Goal: Navigation & Orientation: Understand site structure

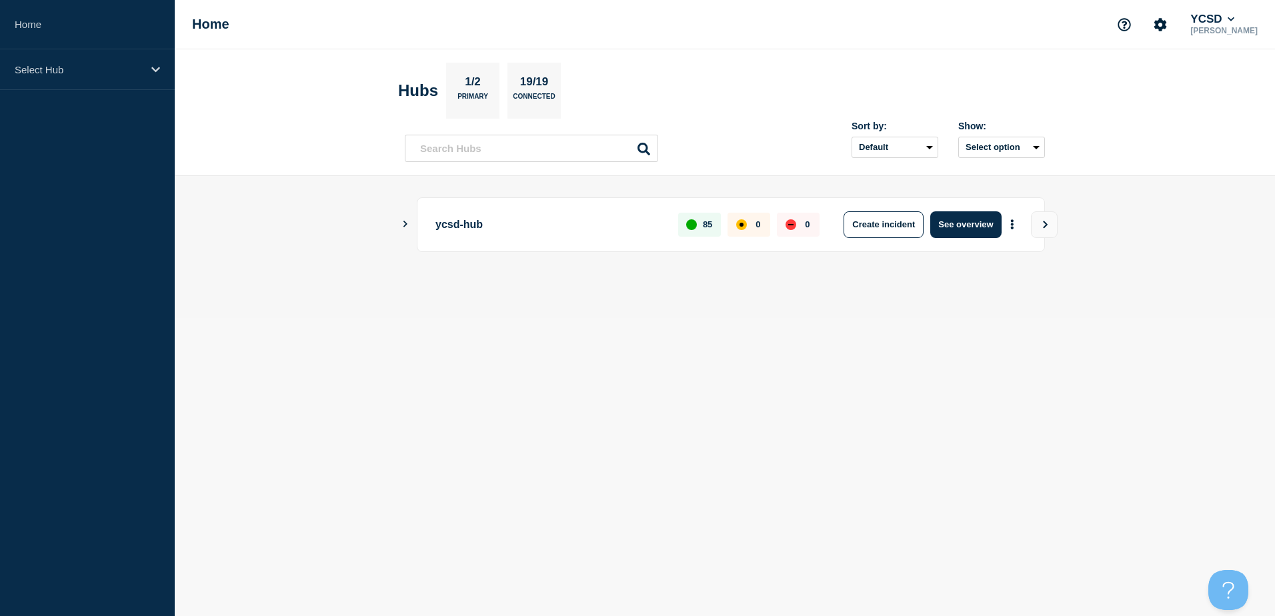
click at [406, 227] on icon "Show Connected Hubs" at bounding box center [405, 224] width 9 height 7
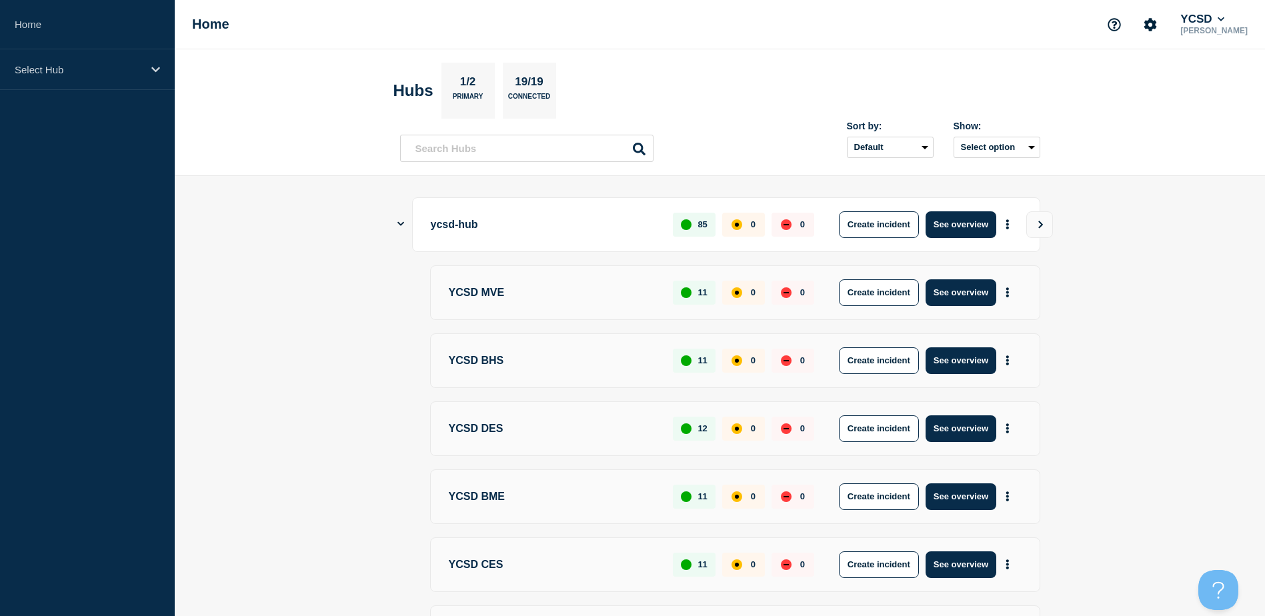
click at [402, 222] on icon "Show Connected Hubs" at bounding box center [401, 223] width 7 height 9
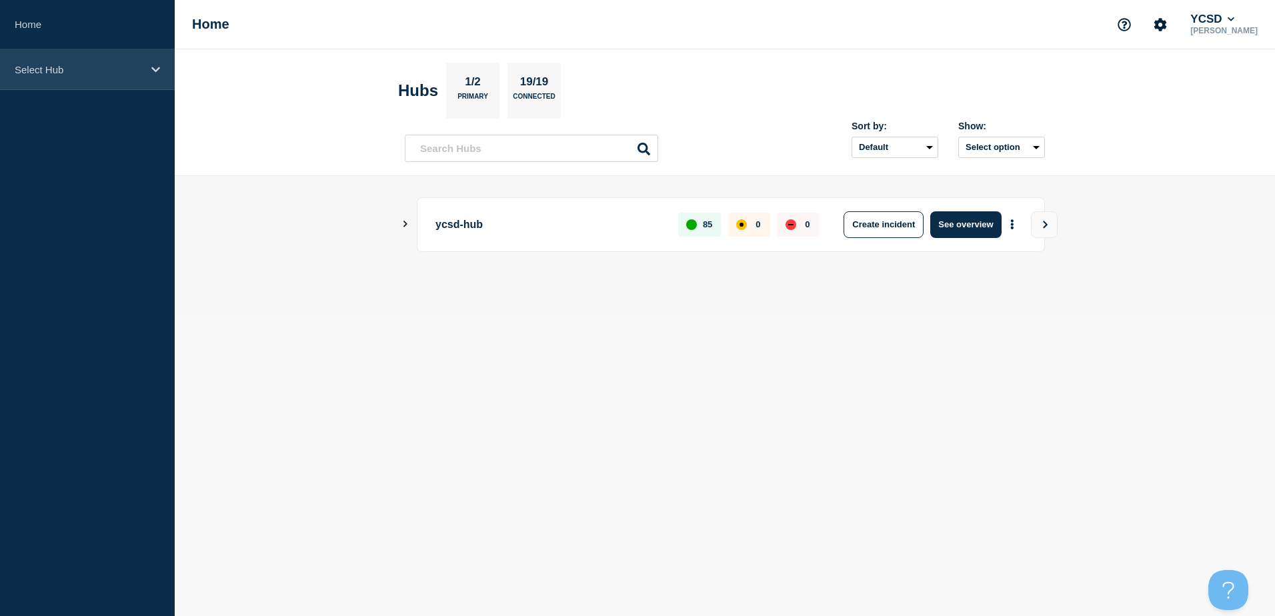
click at [77, 59] on div "Select Hub" at bounding box center [87, 69] width 175 height 41
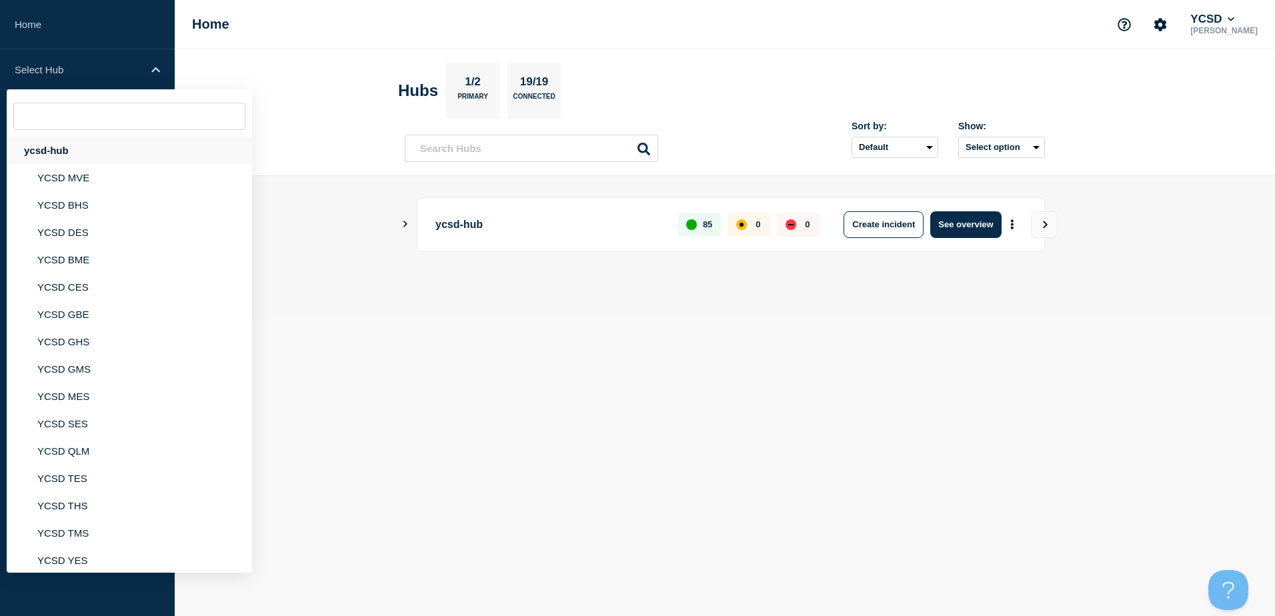
click at [79, 149] on div "ycsd-hub" at bounding box center [129, 150] width 245 height 27
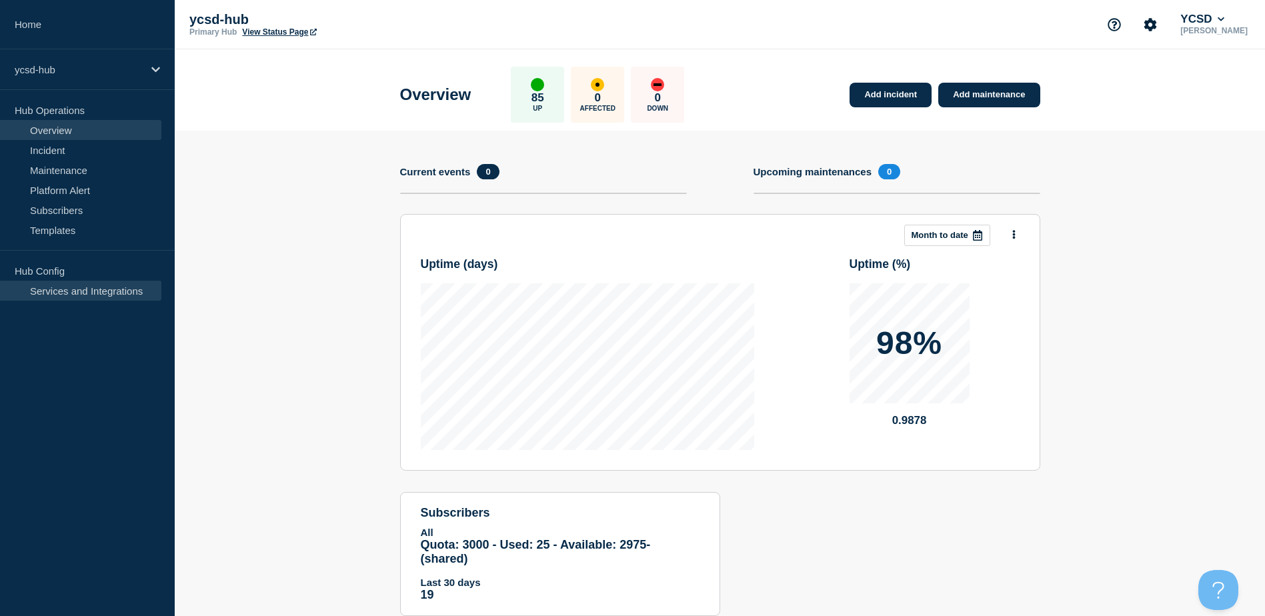
click at [99, 289] on link "Services and Integrations" at bounding box center [80, 291] width 161 height 20
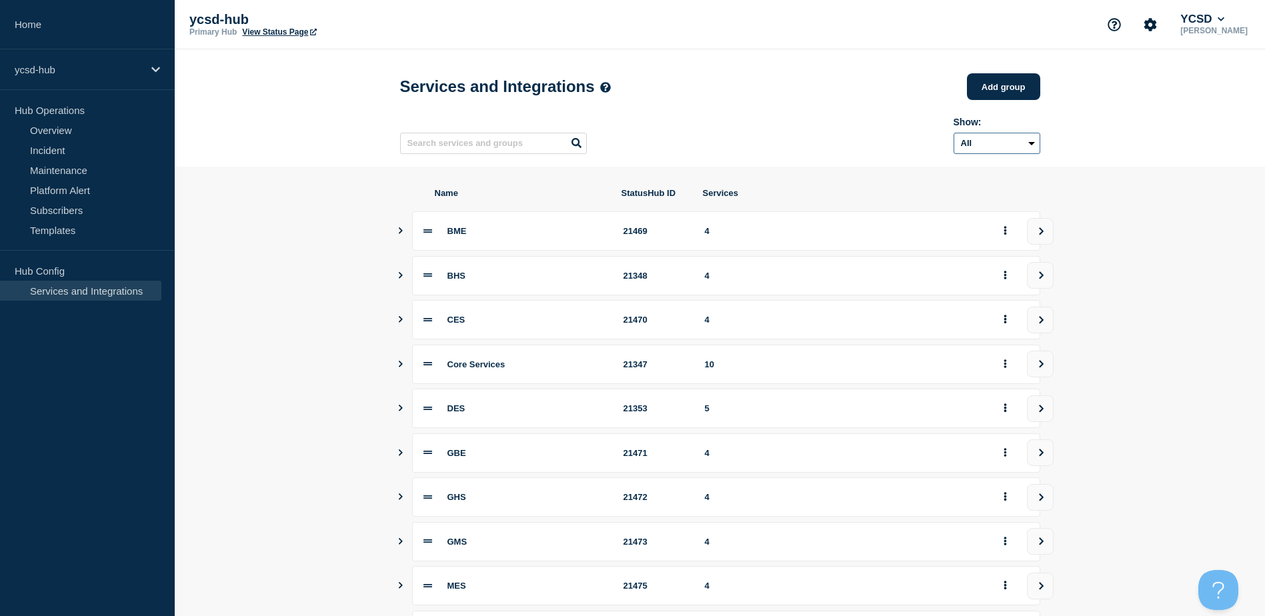
click at [1021, 145] on select "All Archived Non-archived" at bounding box center [997, 143] width 87 height 21
drag, startPoint x: 1021, startPoint y: 145, endPoint x: 1041, endPoint y: 137, distance: 21.9
click at [1021, 145] on select "All Archived Non-archived" at bounding box center [997, 143] width 87 height 21
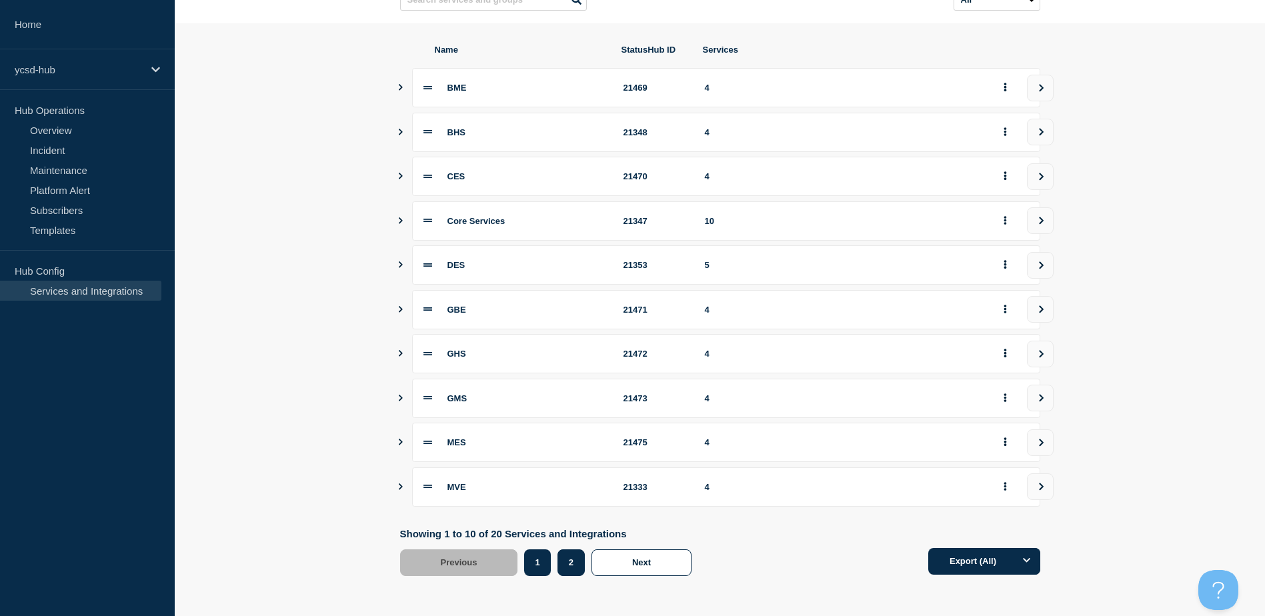
click at [569, 565] on button "2" at bounding box center [571, 563] width 27 height 27
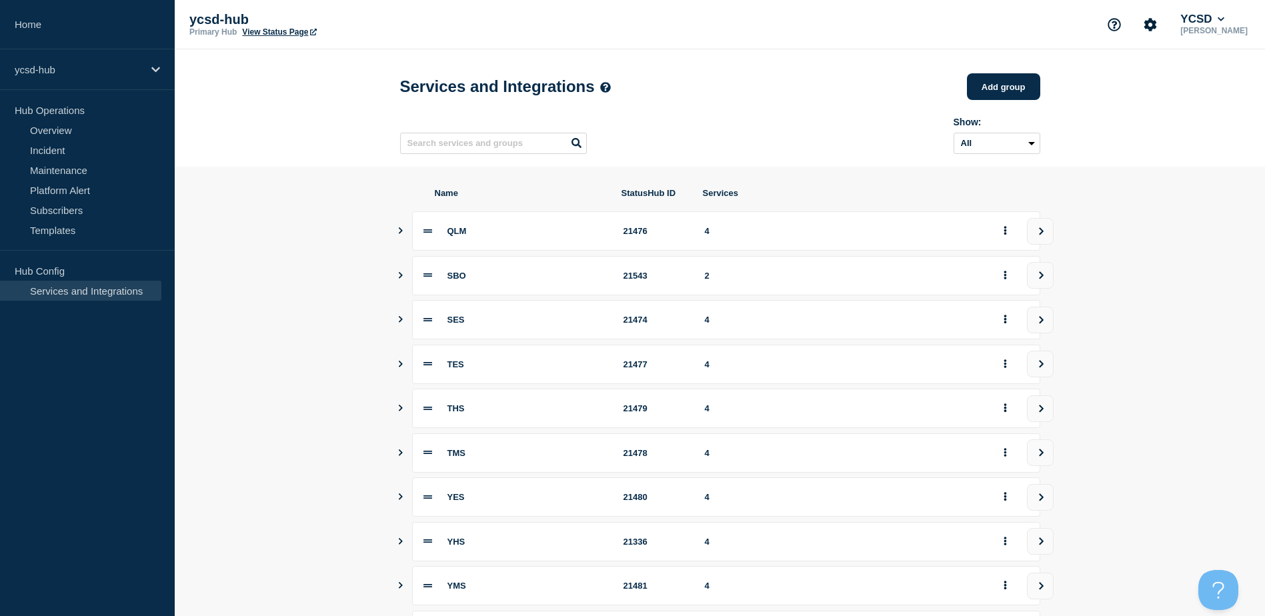
scroll to position [149, 0]
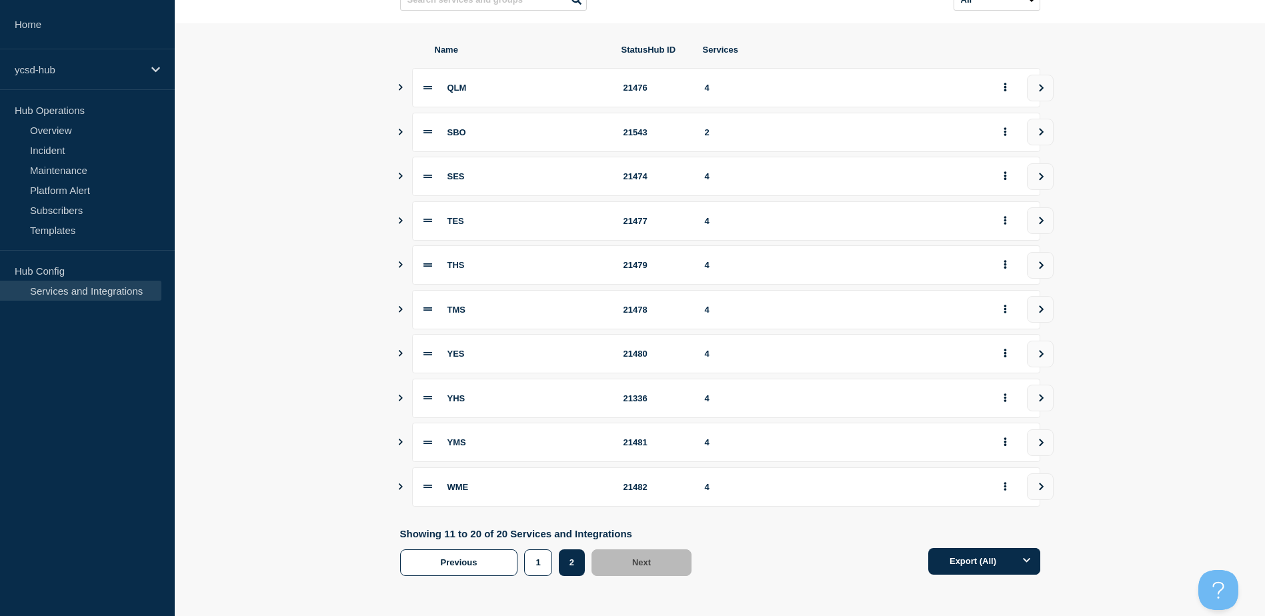
click at [400, 489] on icon "Show services" at bounding box center [401, 487] width 4 height 7
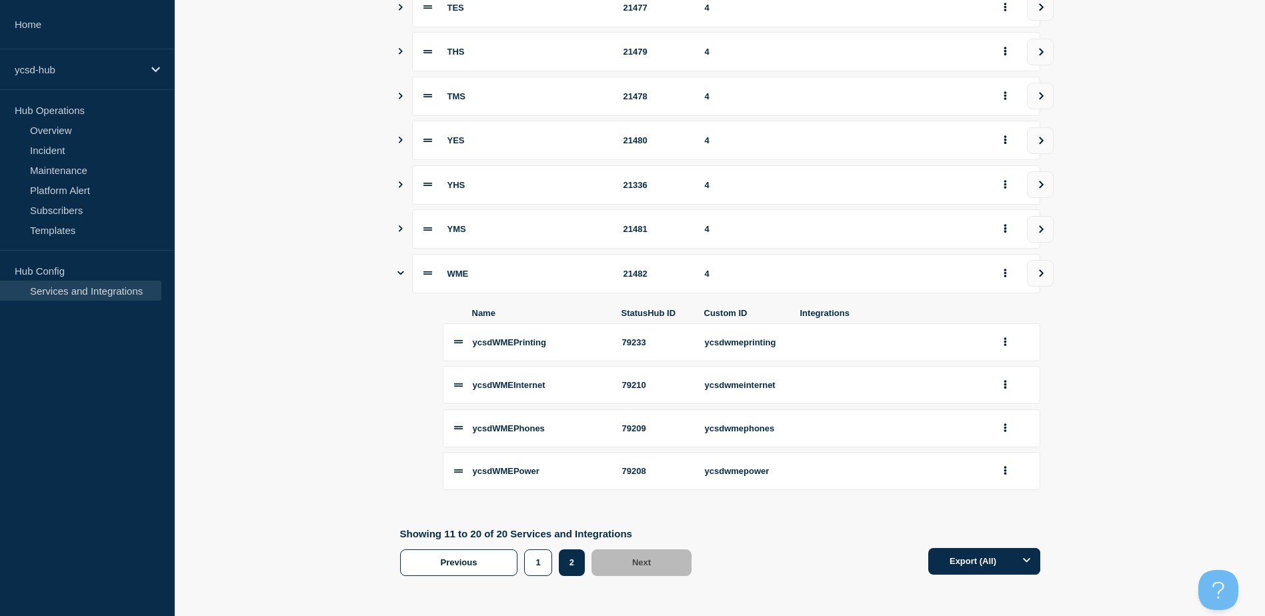
scroll to position [0, 0]
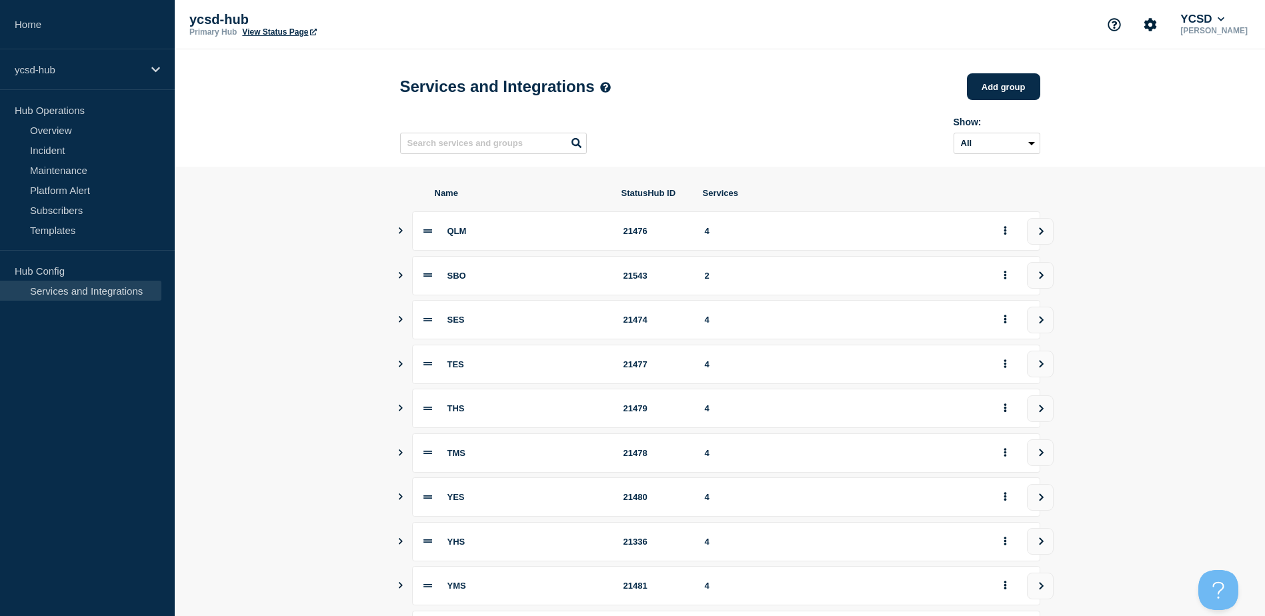
click at [59, 273] on p "Hub Config" at bounding box center [87, 271] width 175 height 20
click at [31, 267] on p "Hub Config" at bounding box center [87, 271] width 175 height 20
click at [81, 71] on p "ycsd-hub" at bounding box center [79, 69] width 128 height 11
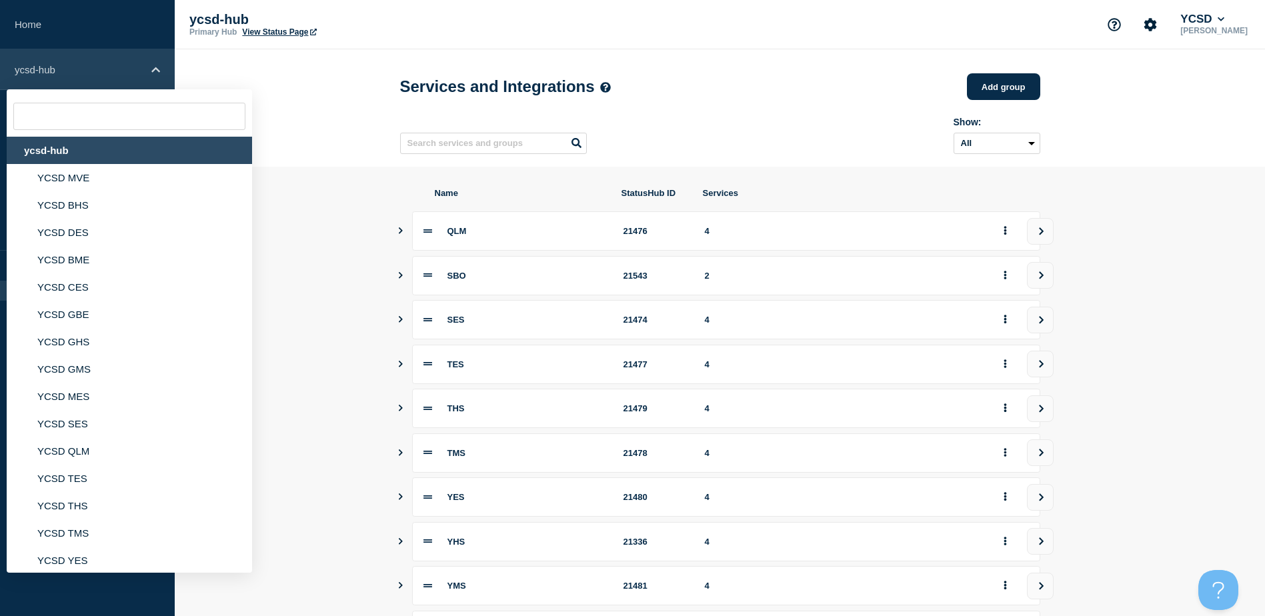
click at [81, 71] on p "ycsd-hub" at bounding box center [79, 69] width 128 height 11
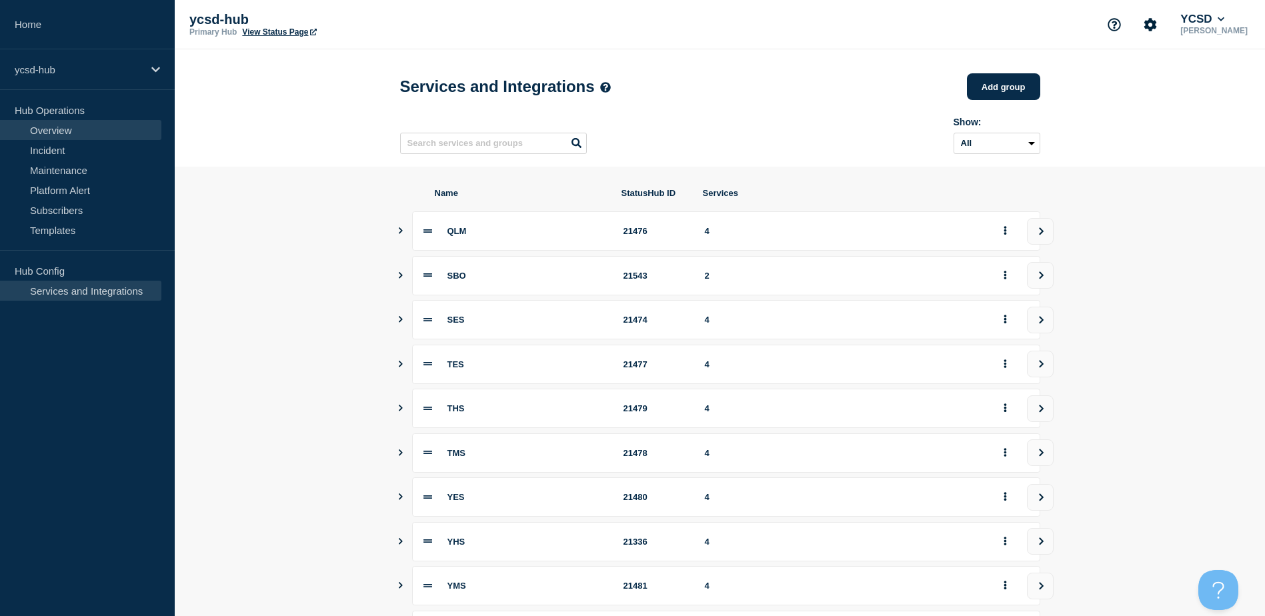
click at [65, 132] on link "Overview" at bounding box center [80, 130] width 161 height 20
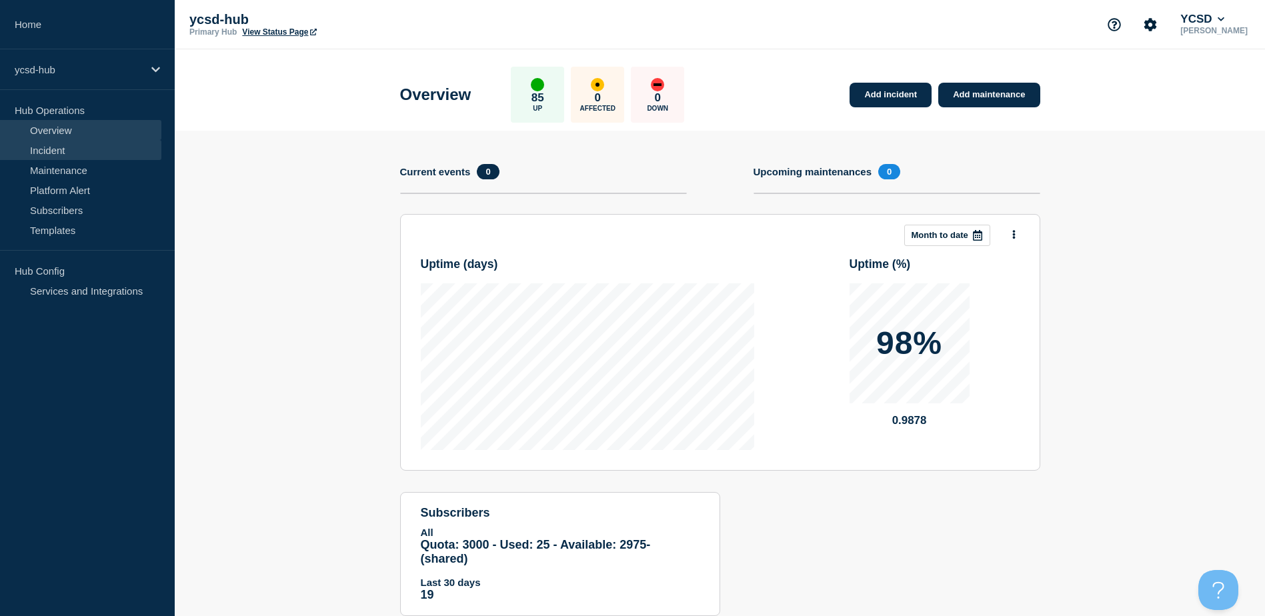
click at [59, 147] on link "Incident" at bounding box center [80, 150] width 161 height 20
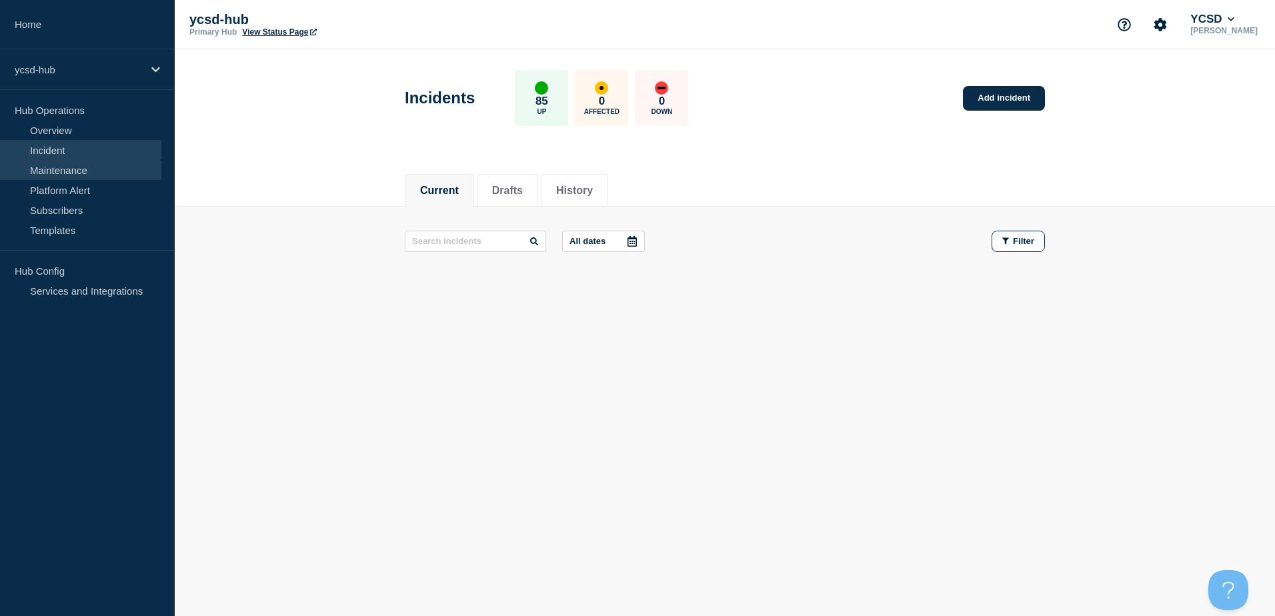
click at [67, 167] on link "Maintenance" at bounding box center [80, 170] width 161 height 20
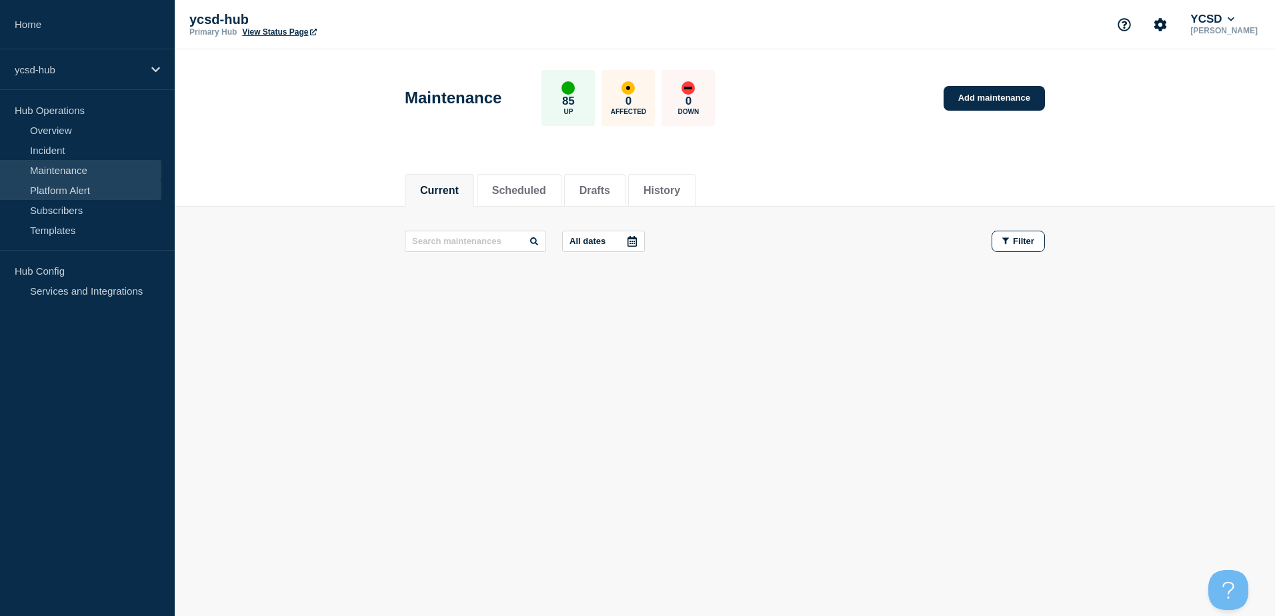
click at [83, 184] on link "Platform Alert" at bounding box center [80, 190] width 161 height 20
click at [73, 208] on link "Subscribers" at bounding box center [80, 210] width 161 height 20
click at [73, 233] on link "Templates" at bounding box center [80, 230] width 161 height 20
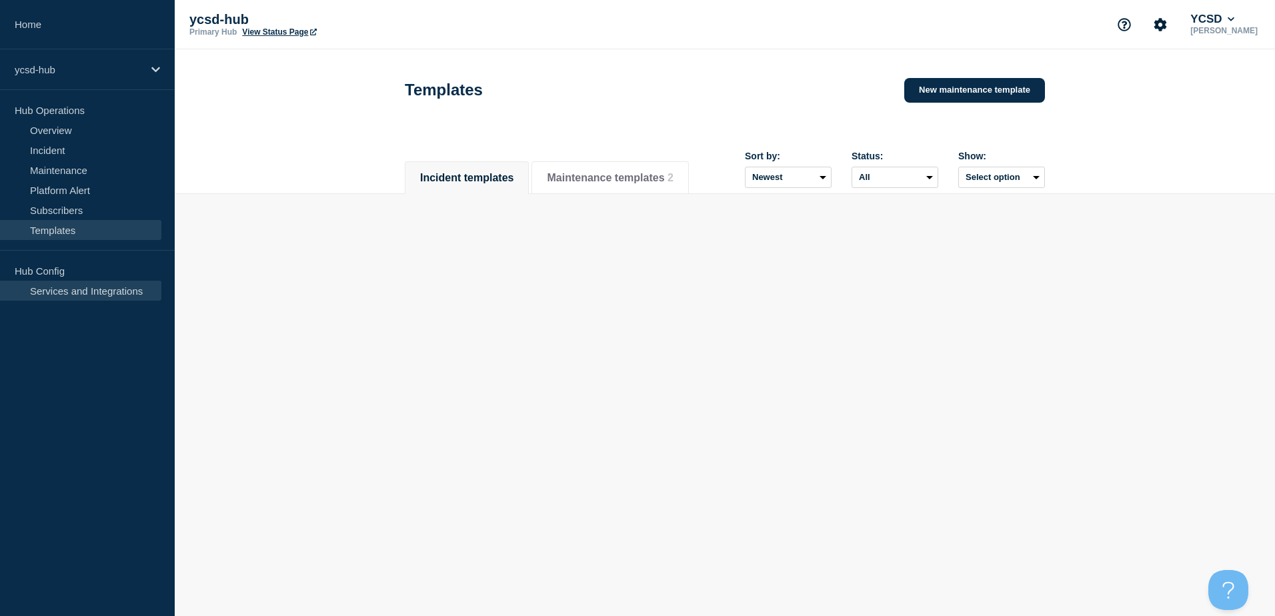
click at [85, 292] on link "Services and Integrations" at bounding box center [80, 291] width 161 height 20
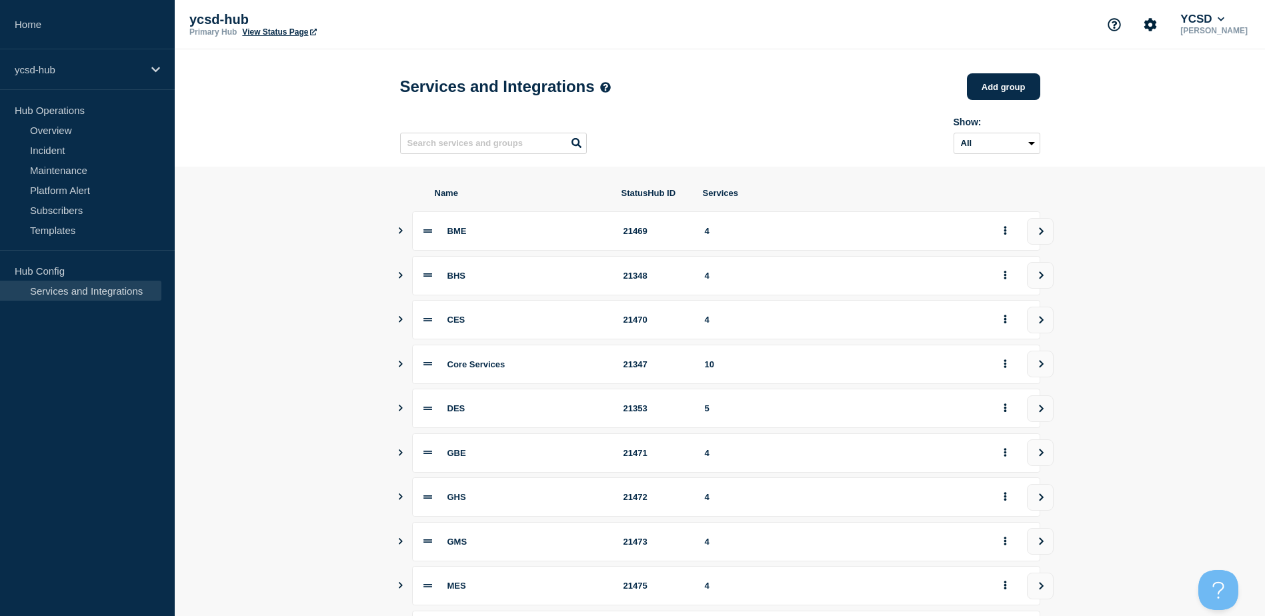
click at [405, 368] on icon "Show services" at bounding box center [400, 364] width 9 height 7
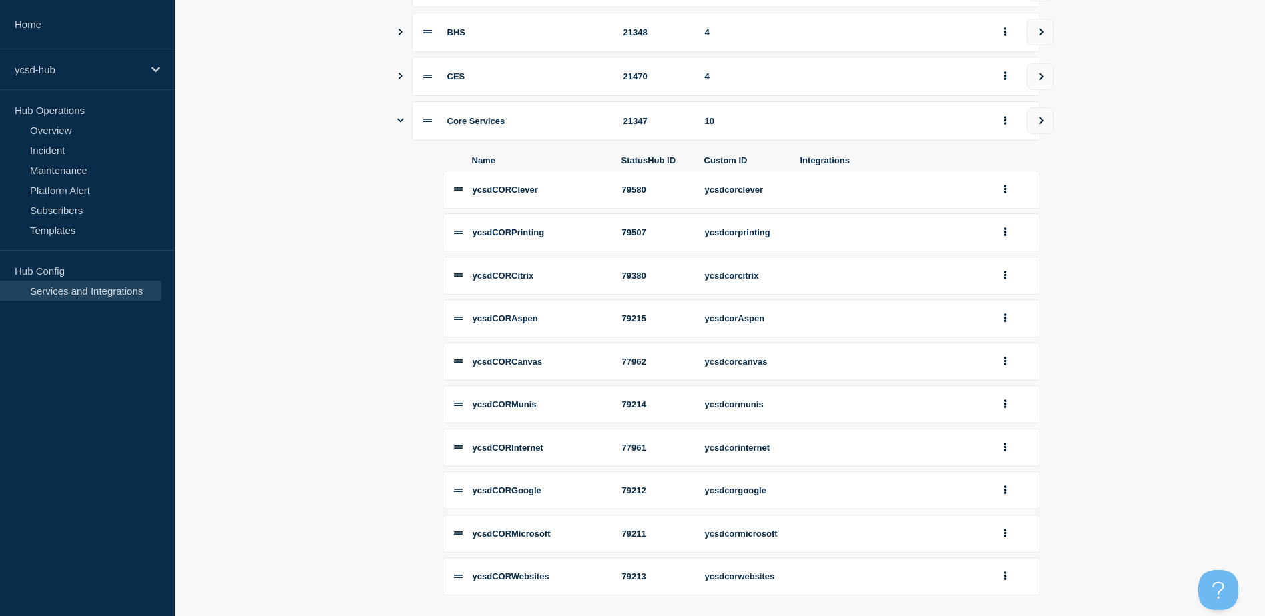
scroll to position [110, 0]
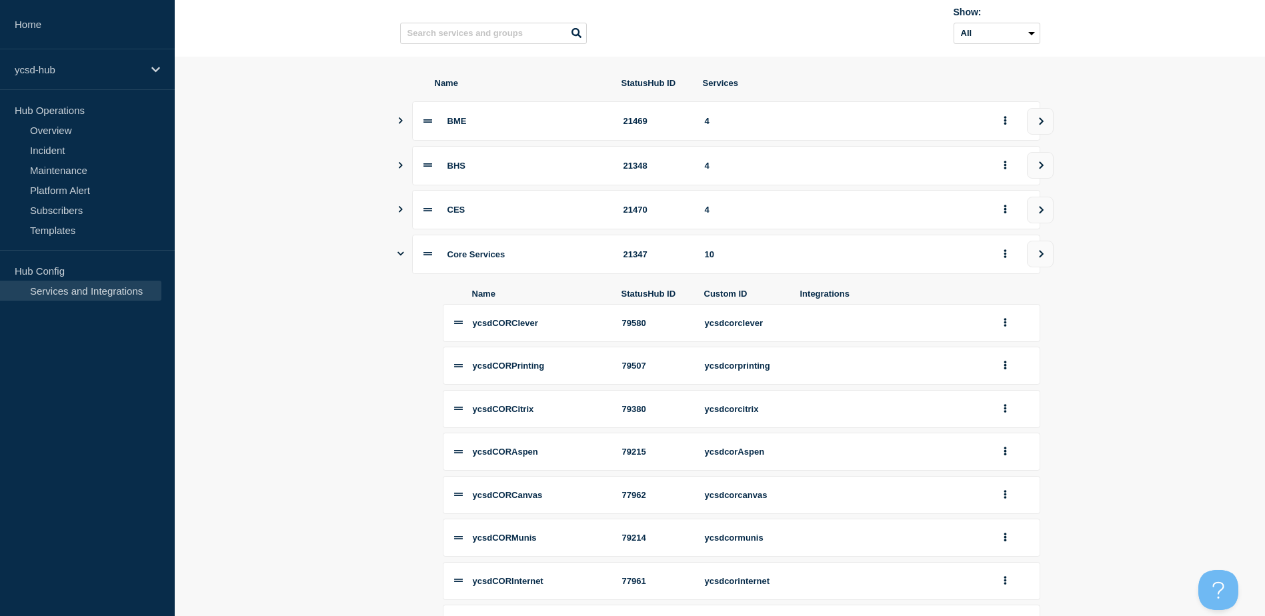
click at [400, 258] on icon "Show services" at bounding box center [401, 253] width 7 height 9
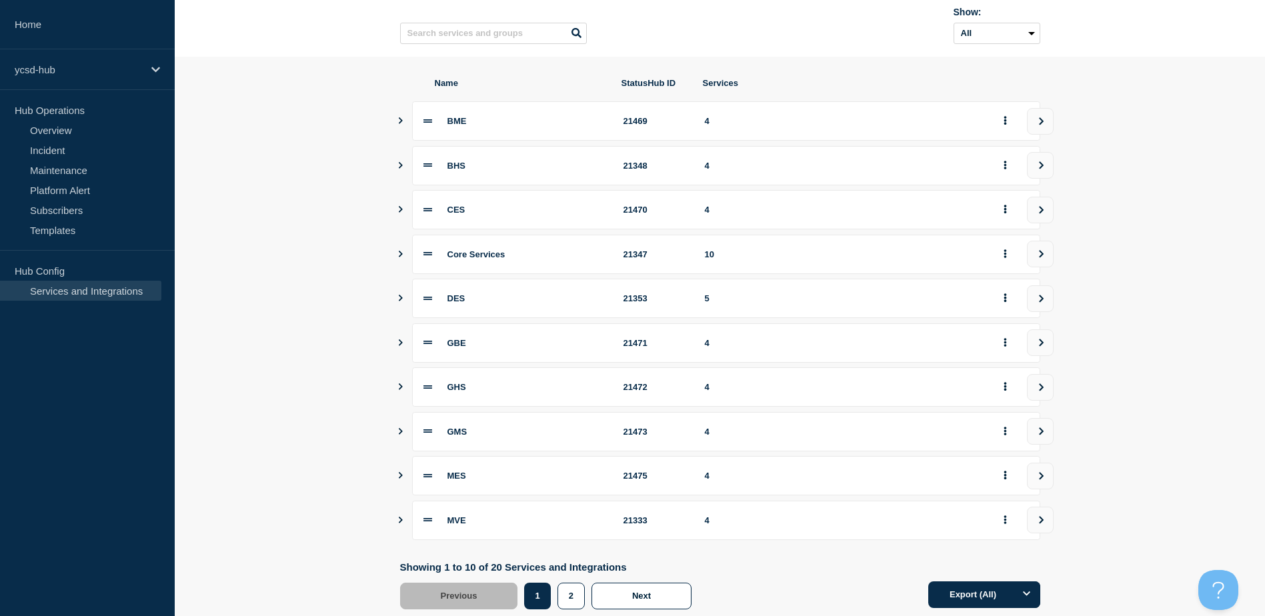
scroll to position [149, 0]
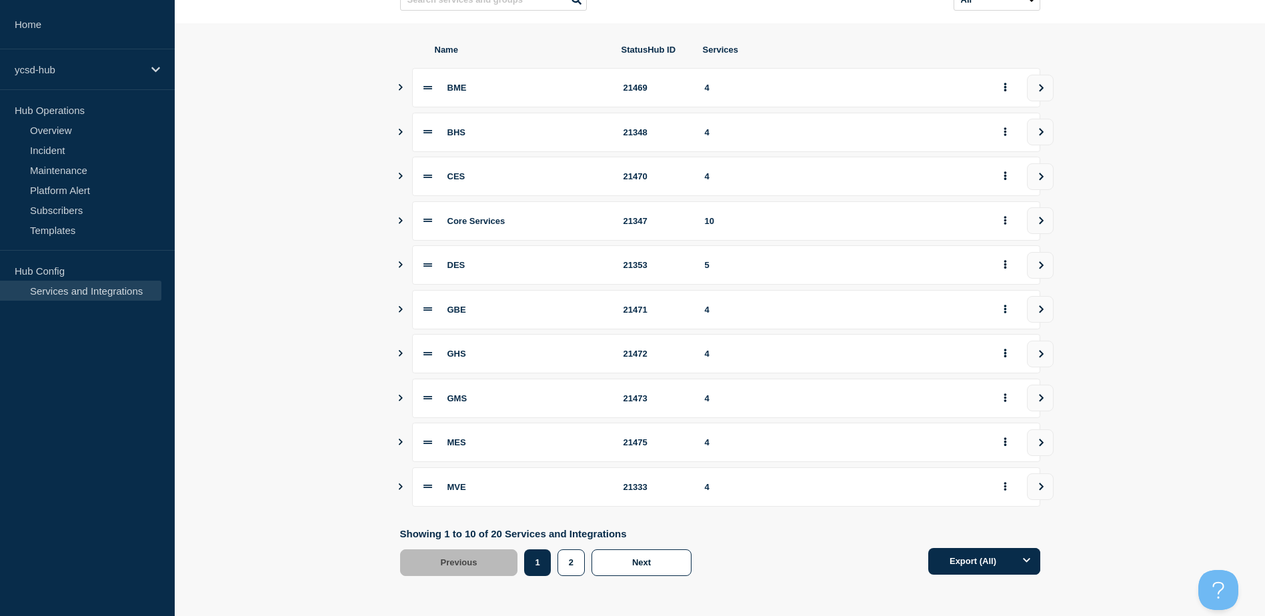
click at [396, 263] on icon "Show services" at bounding box center [400, 264] width 9 height 7
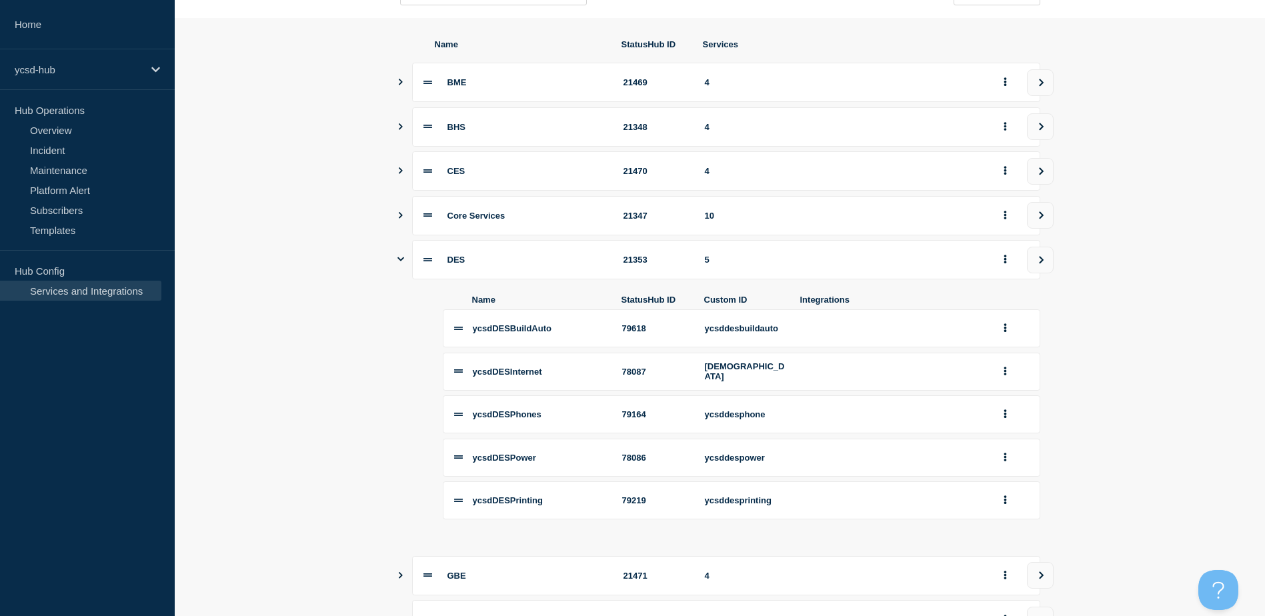
click at [399, 263] on icon "Show services" at bounding box center [401, 259] width 7 height 9
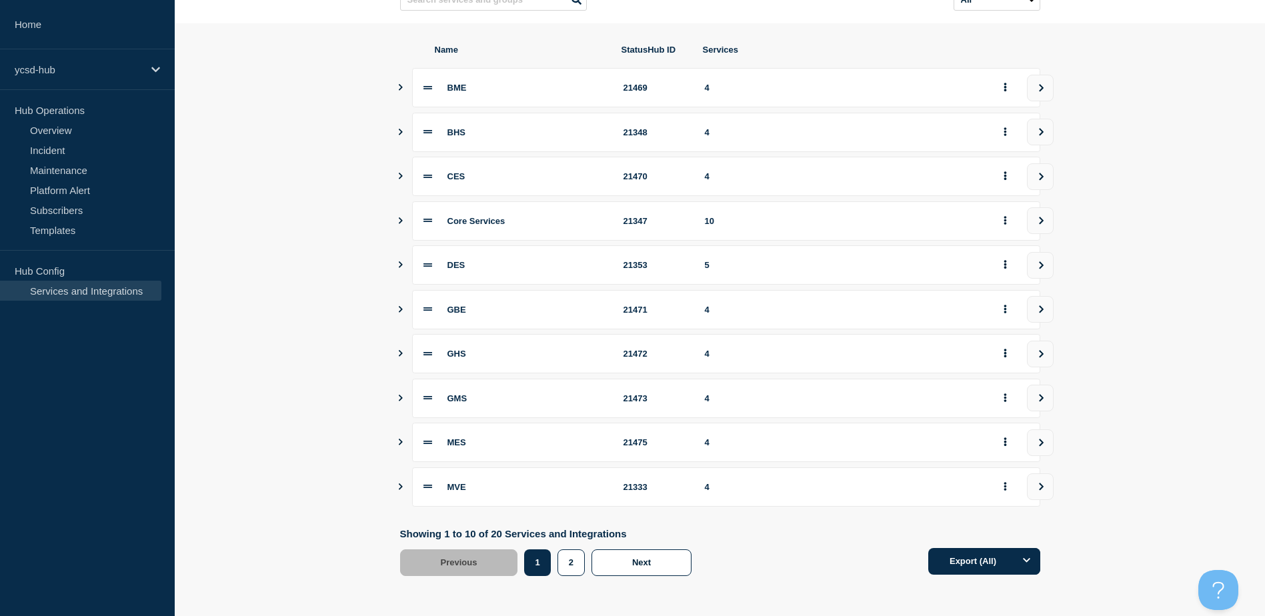
click at [398, 487] on icon "Show services" at bounding box center [400, 487] width 9 height 7
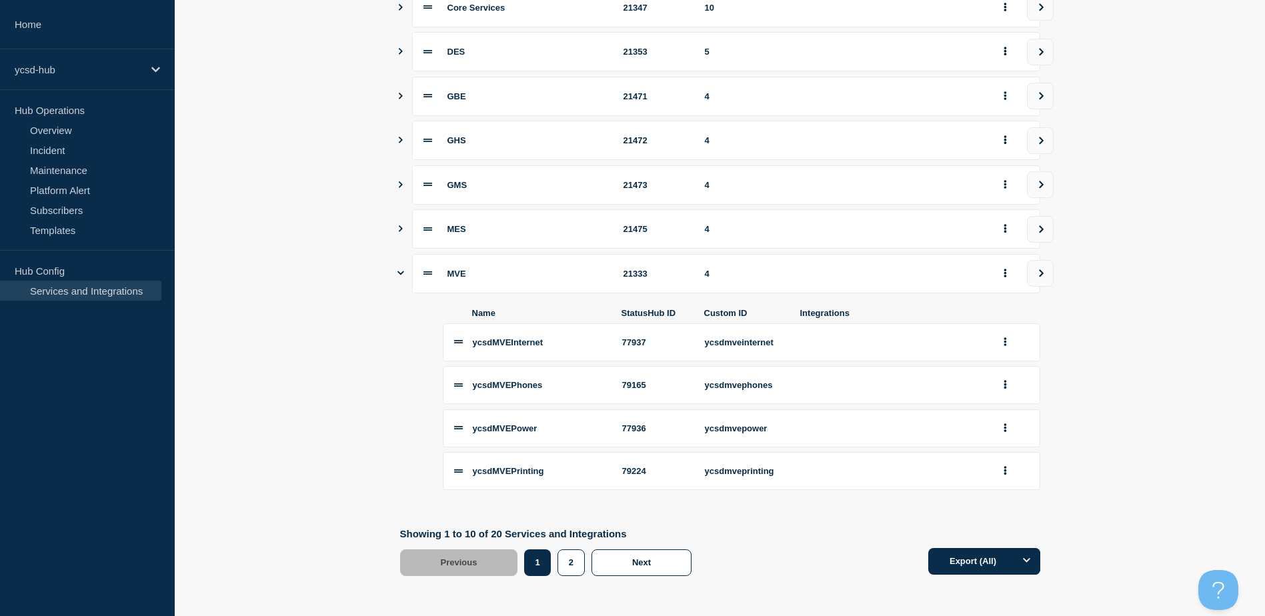
scroll to position [298, 0]
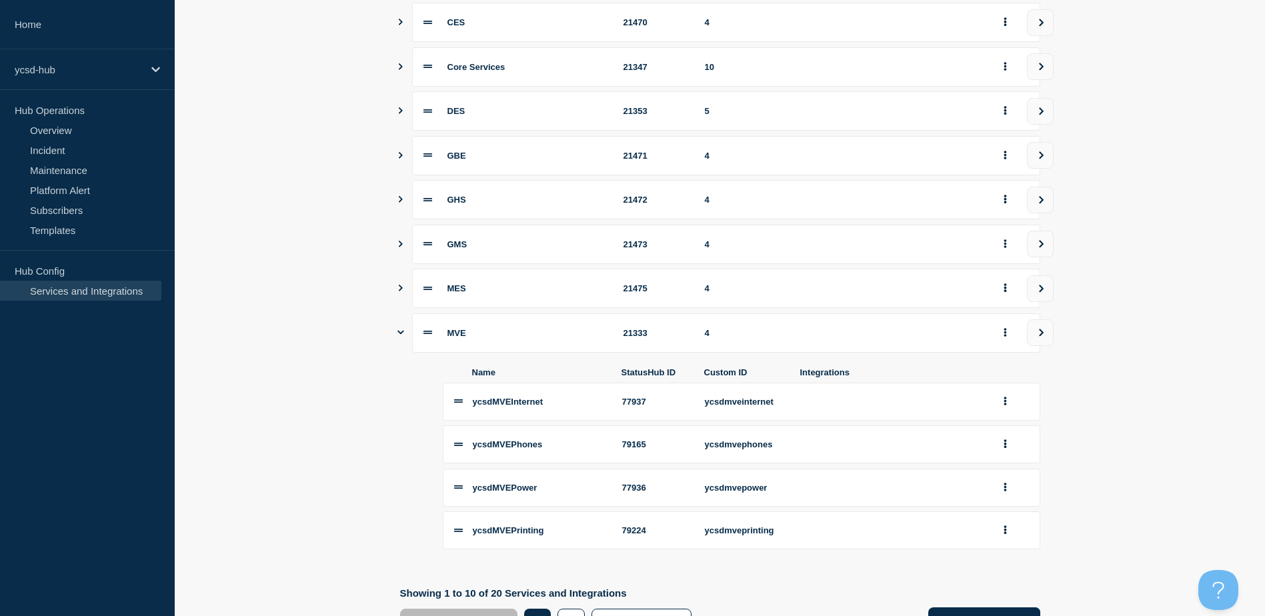
click at [401, 335] on icon "Show services" at bounding box center [401, 332] width 7 height 9
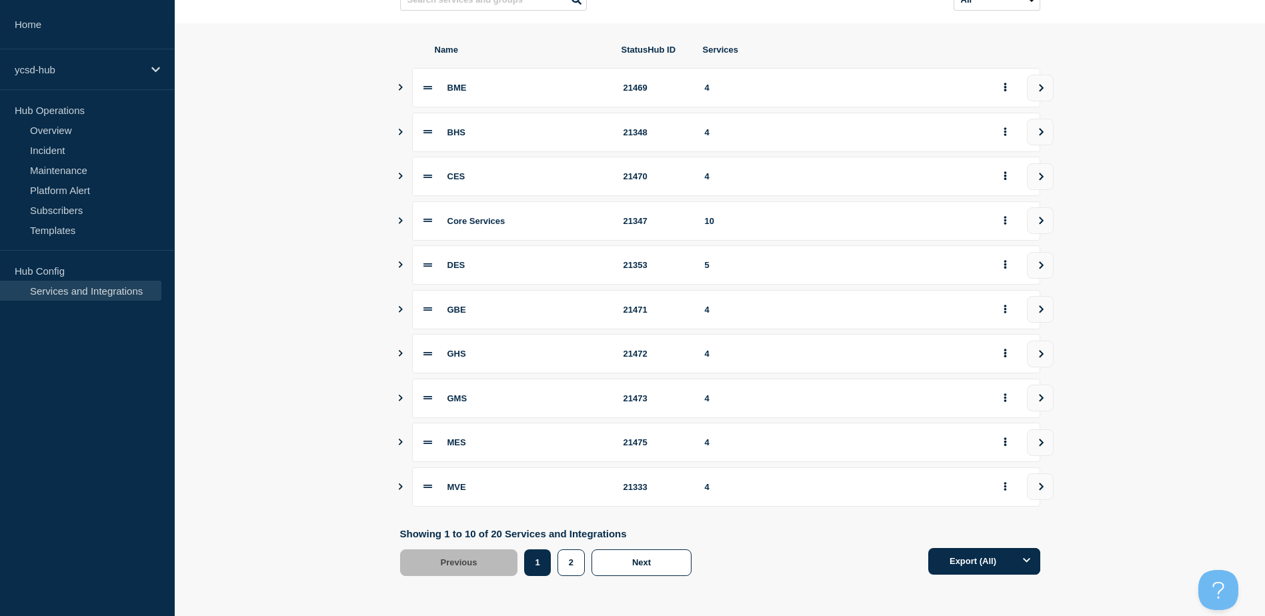
scroll to position [0, 0]
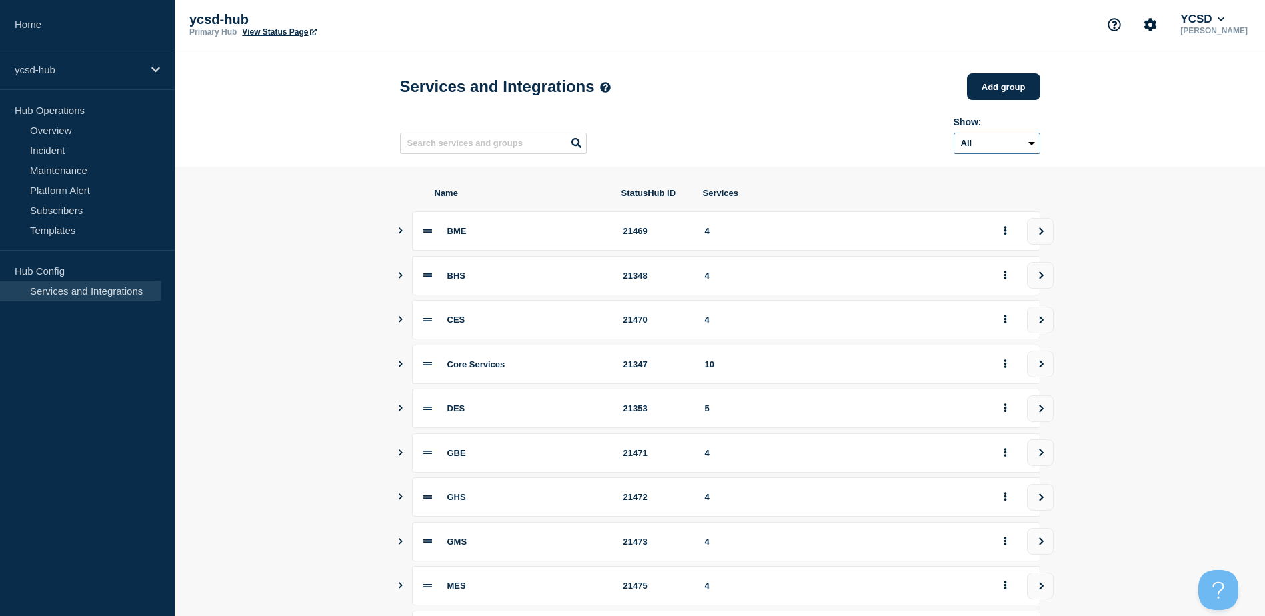
click at [993, 150] on select "All Archived Non-archived" at bounding box center [997, 143] width 87 height 21
click at [51, 63] on div "ycsd-hub" at bounding box center [87, 69] width 175 height 41
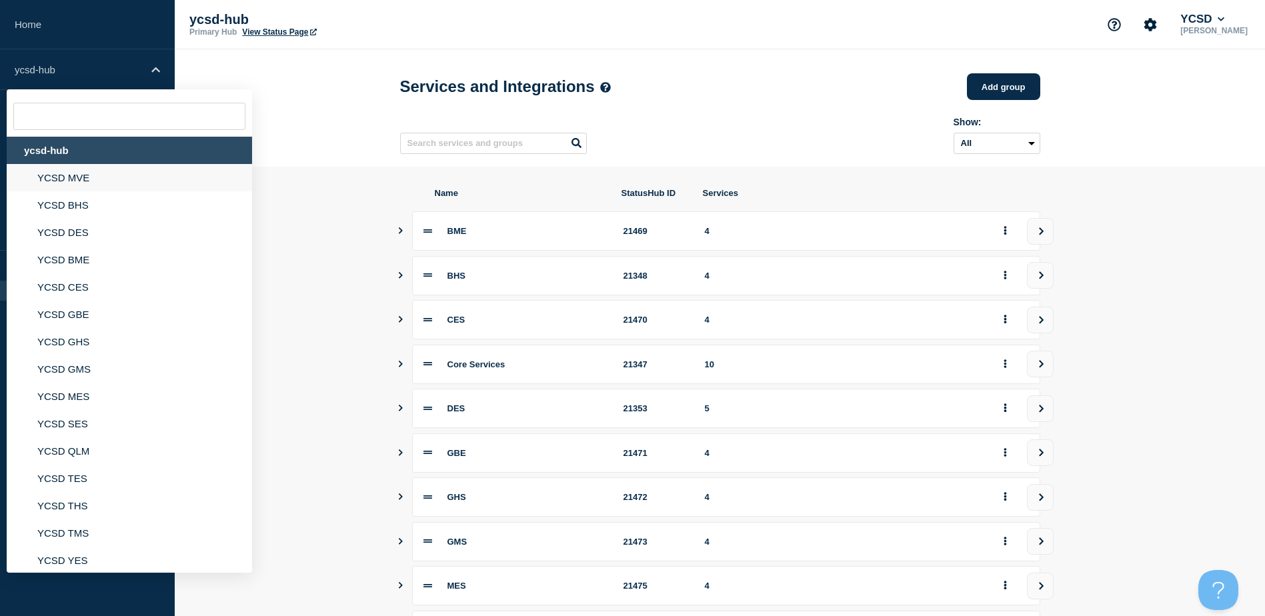
click at [72, 191] on li "YCSD MVE" at bounding box center [129, 204] width 245 height 27
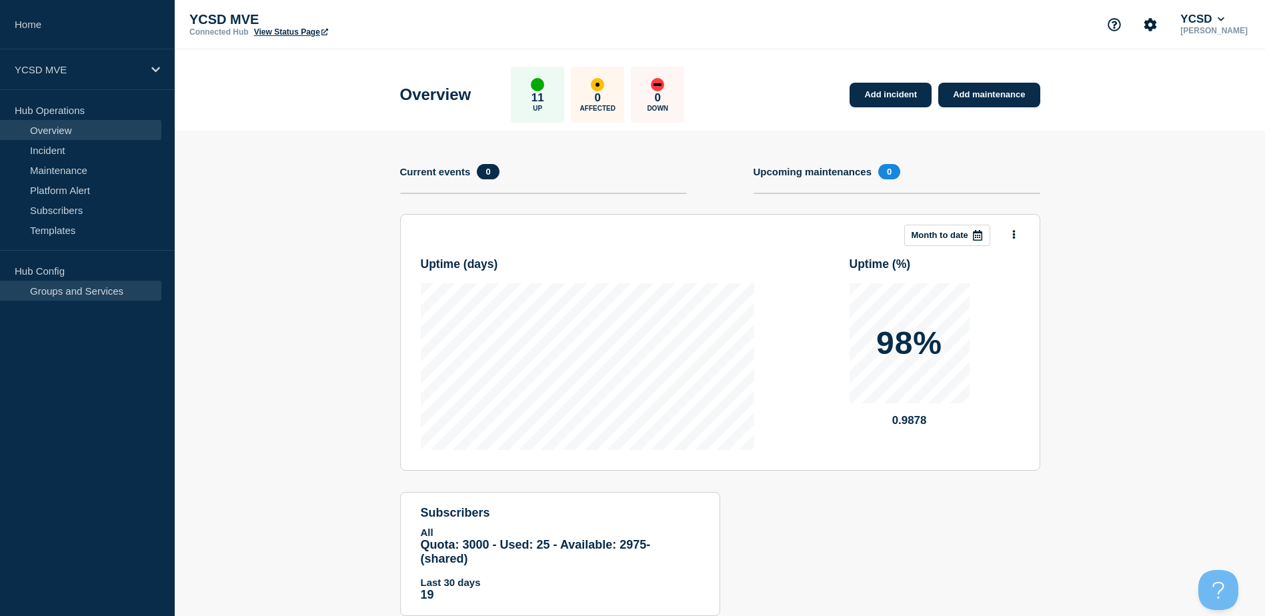
click at [66, 288] on link "Groups and Services" at bounding box center [80, 291] width 161 height 20
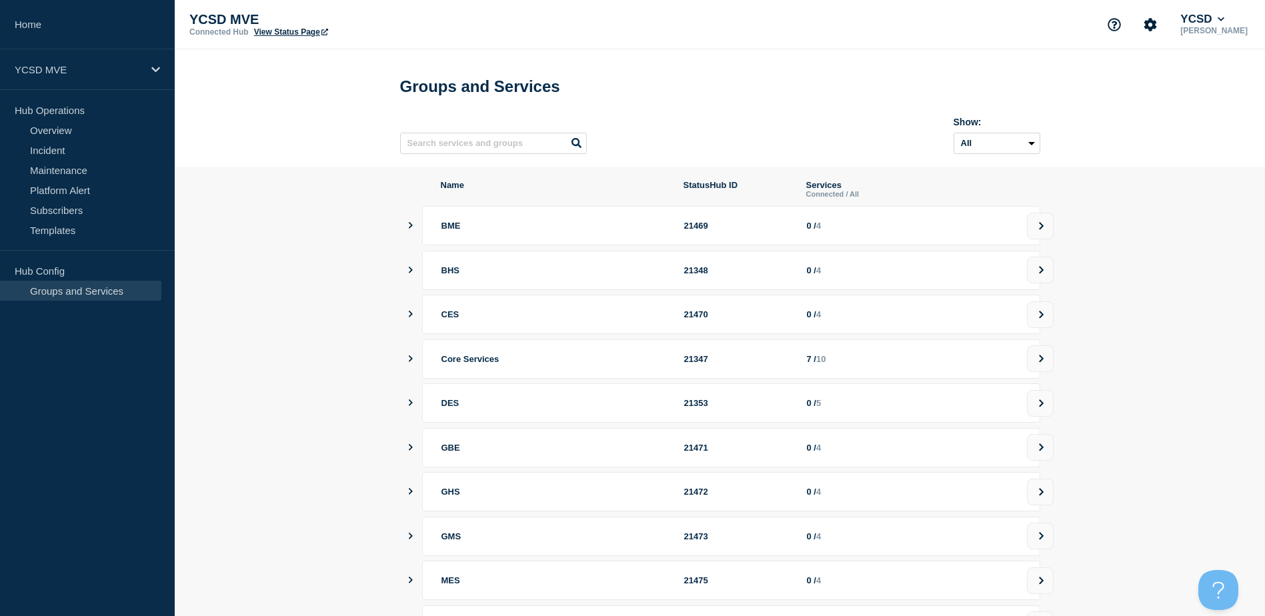
click at [410, 229] on icon "showServices" at bounding box center [410, 225] width 9 height 7
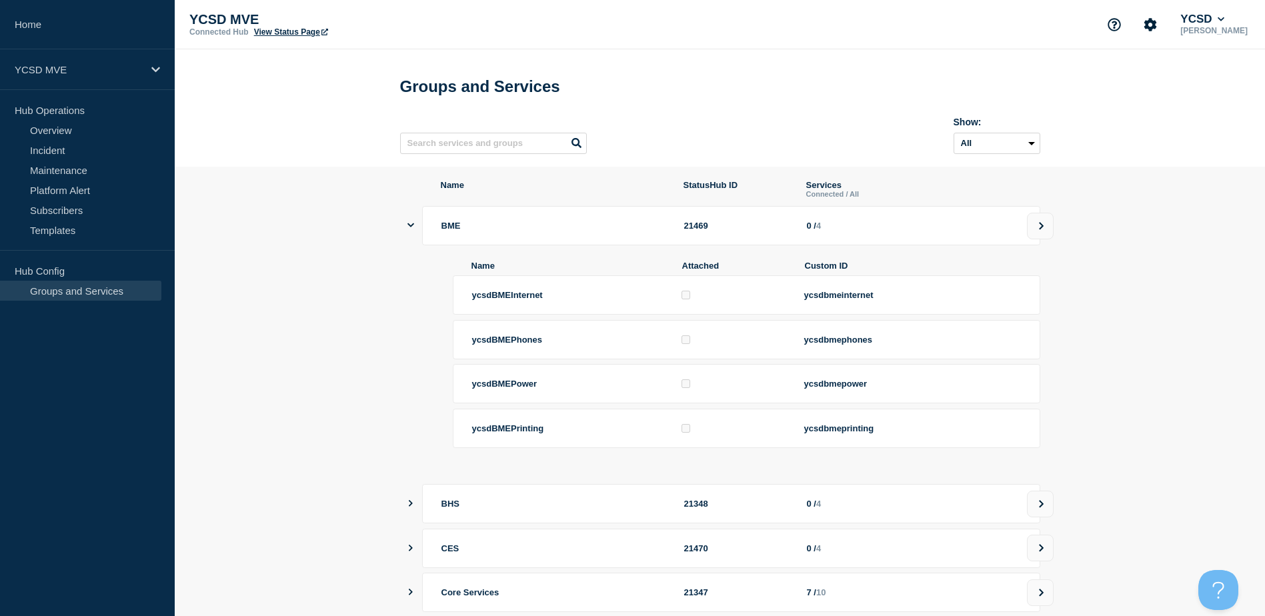
click at [410, 229] on icon "showServices" at bounding box center [411, 225] width 7 height 9
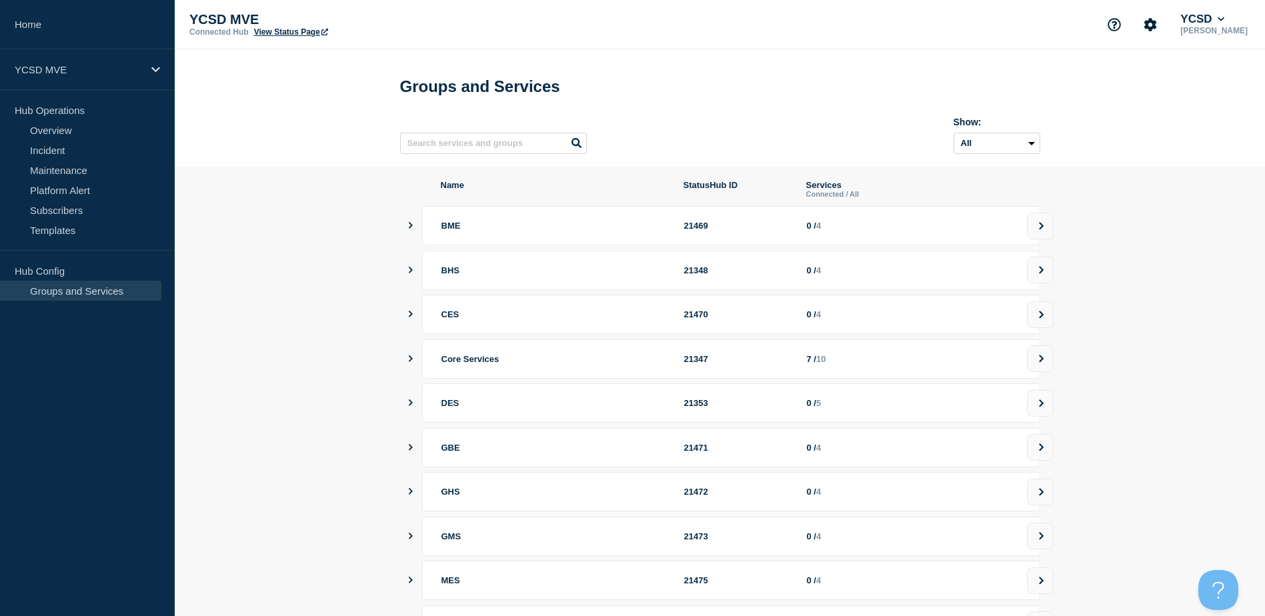
click at [414, 362] on icon "showServices" at bounding box center [410, 359] width 9 height 7
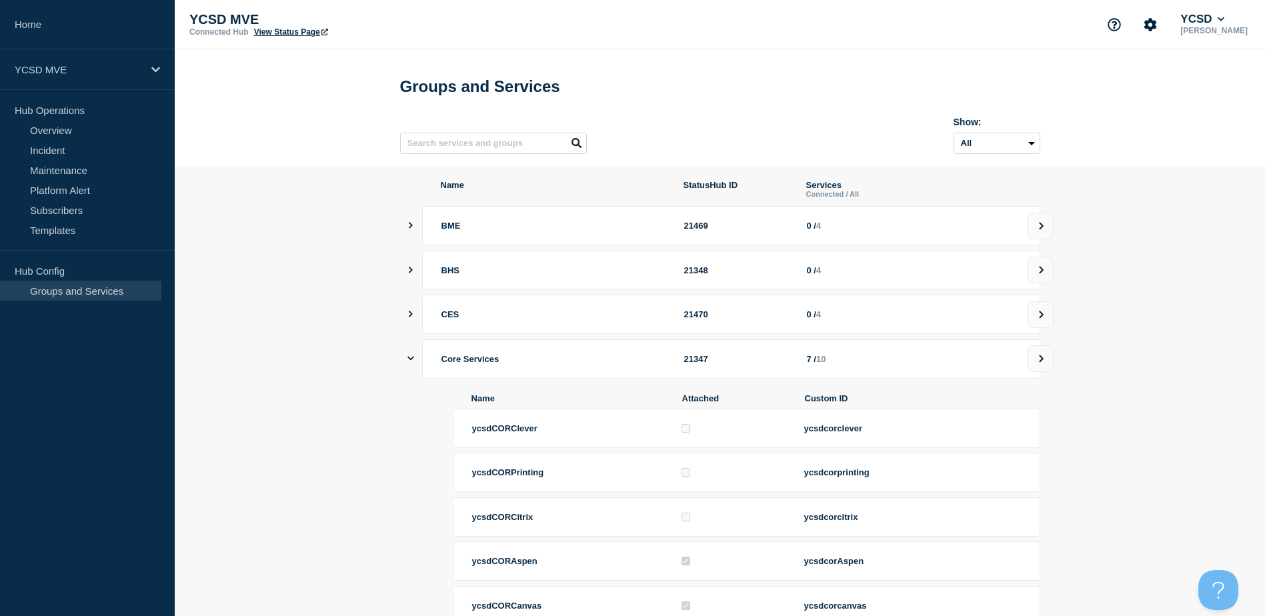
click at [415, 367] on div "Core Services 21347 7 / 10" at bounding box center [725, 359] width 630 height 39
click at [411, 363] on icon "showServices" at bounding box center [411, 358] width 7 height 9
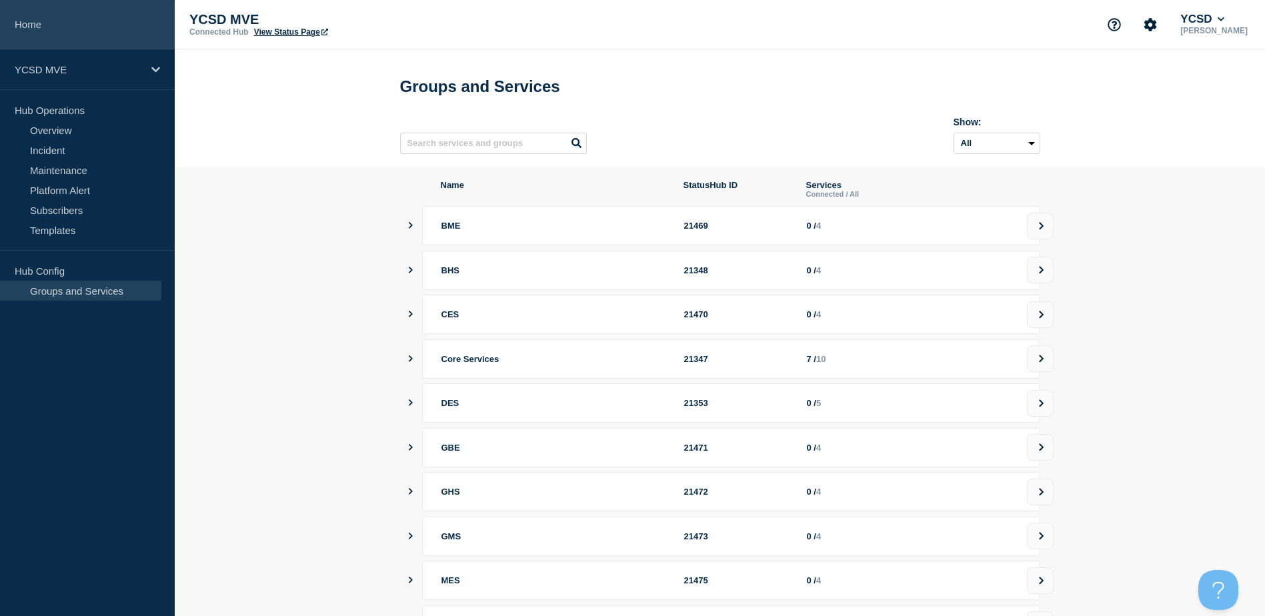
click at [53, 25] on link "Home" at bounding box center [87, 24] width 175 height 49
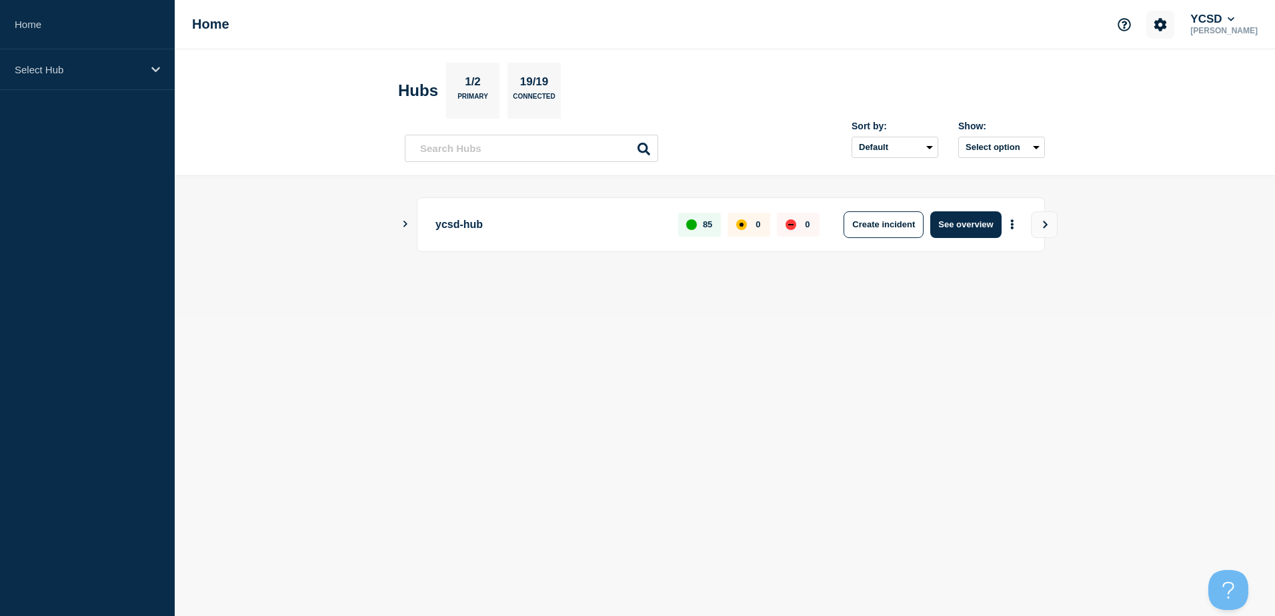
click at [1167, 25] on icon "Account settings" at bounding box center [1161, 24] width 13 height 13
click at [1229, 29] on p "[PERSON_NAME]" at bounding box center [1224, 30] width 73 height 9
click at [1237, 17] on button "YCSD" at bounding box center [1212, 19] width 49 height 13
click at [1235, 17] on icon at bounding box center [1231, 19] width 7 height 8
click at [1131, 26] on icon "Support" at bounding box center [1124, 24] width 13 height 13
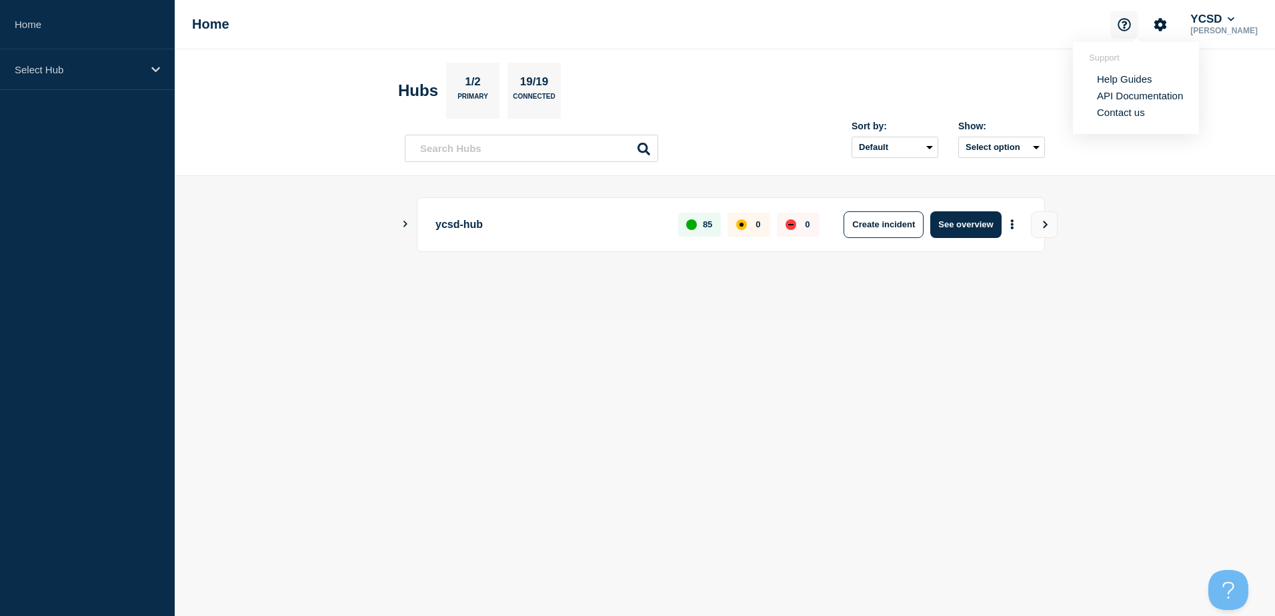
click at [1131, 25] on icon "Support" at bounding box center [1125, 24] width 13 height 13
click at [1164, 24] on button "Account settings" at bounding box center [1161, 25] width 28 height 28
click at [1167, 141] on header "Hubs 1/2 Primary 19/19 Connected Sort by: Default Last added Last updated Most …" at bounding box center [725, 112] width 1101 height 127
click at [549, 391] on body "Home Select Hub Home YCSD [PERSON_NAME] Hubs 1/2 Primary 19/19 Connected Sort b…" at bounding box center [637, 308] width 1275 height 616
click at [409, 221] on icon "Show Connected Hubs" at bounding box center [405, 224] width 9 height 7
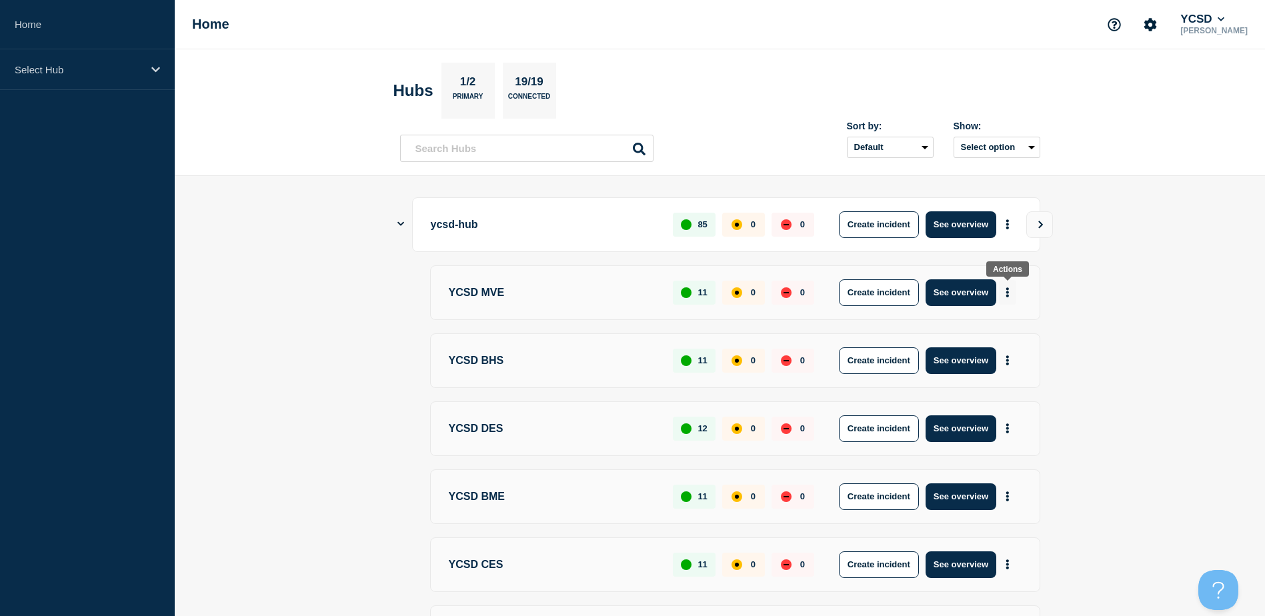
click at [1009, 291] on icon "More actions" at bounding box center [1008, 292] width 4 height 10
click at [92, 68] on p "Select Hub" at bounding box center [79, 69] width 128 height 11
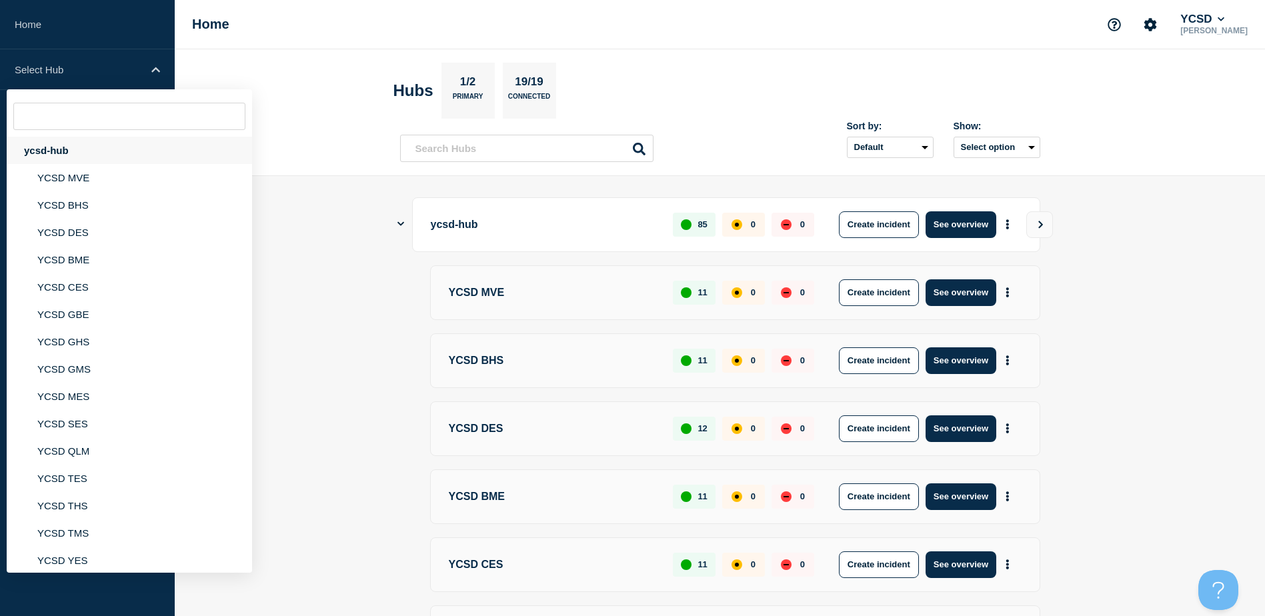
click at [65, 151] on div "ycsd-hub" at bounding box center [129, 150] width 245 height 27
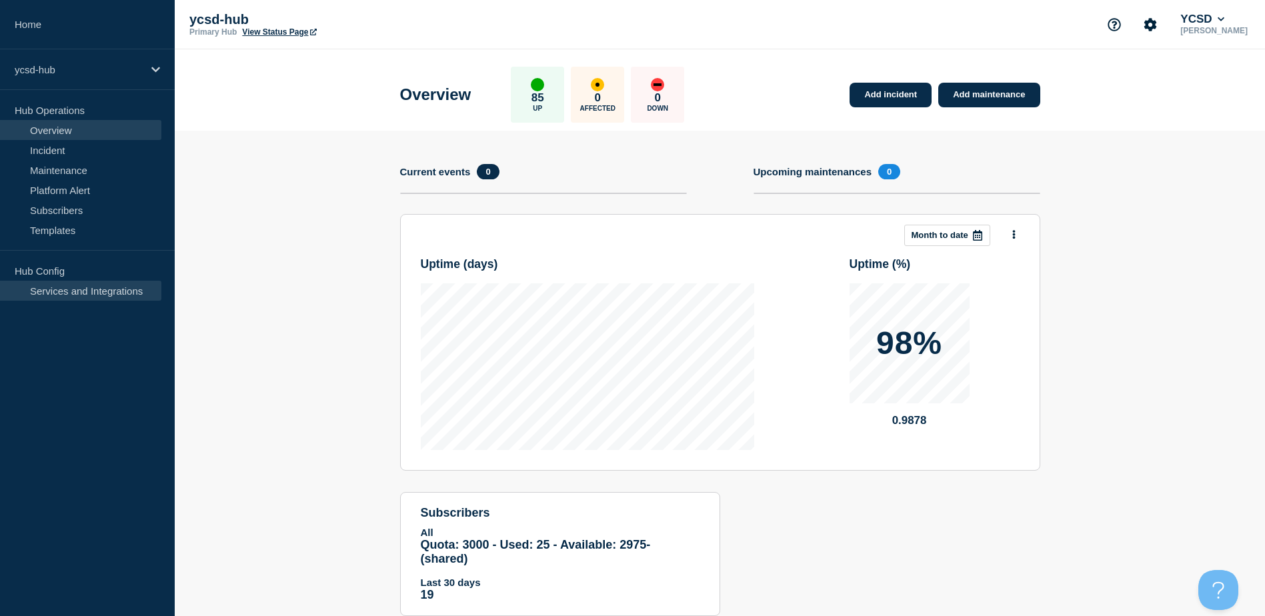
click at [79, 293] on link "Services and Integrations" at bounding box center [80, 291] width 161 height 20
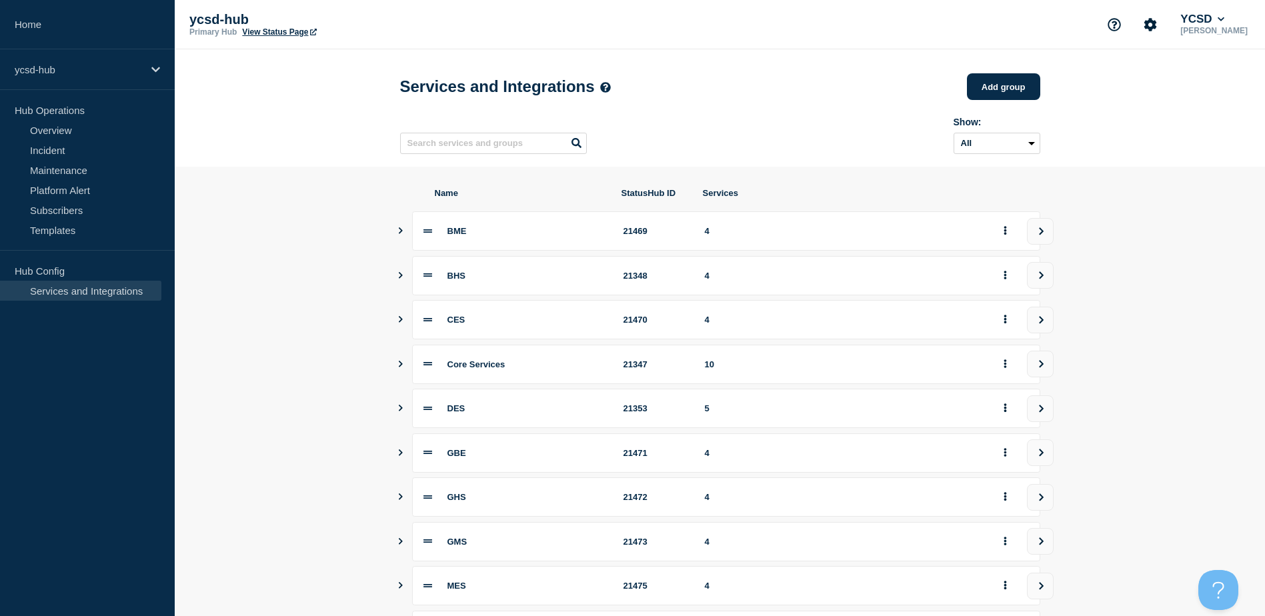
click at [402, 232] on icon "Show services" at bounding box center [400, 230] width 9 height 7
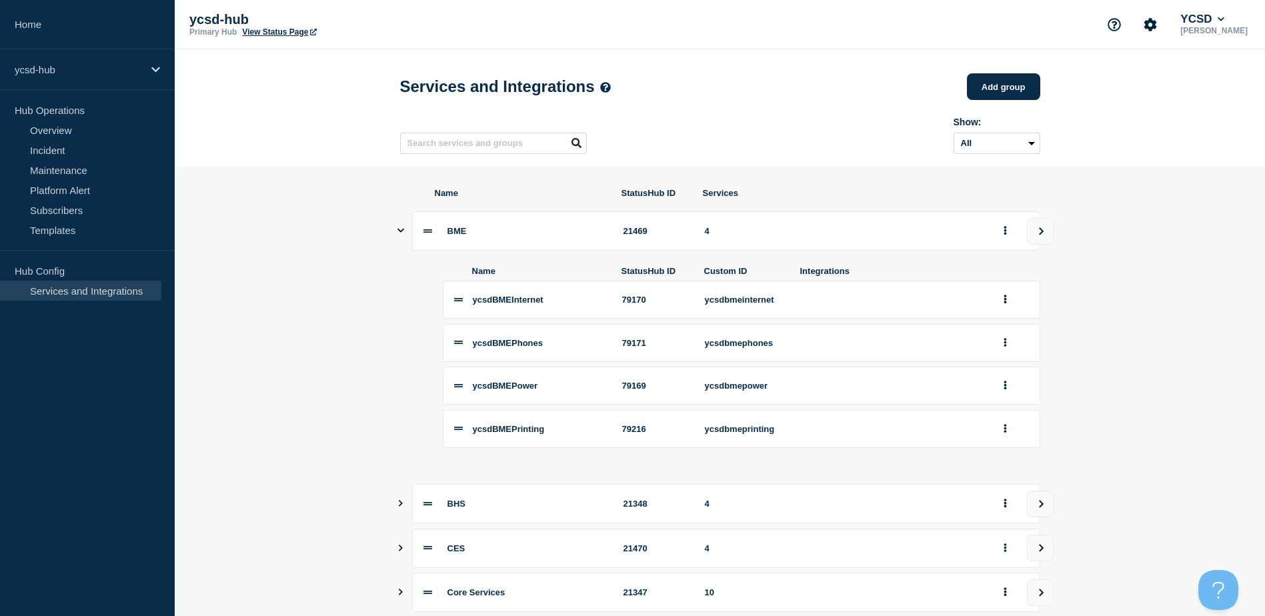
click at [400, 235] on icon "Show services" at bounding box center [401, 230] width 7 height 9
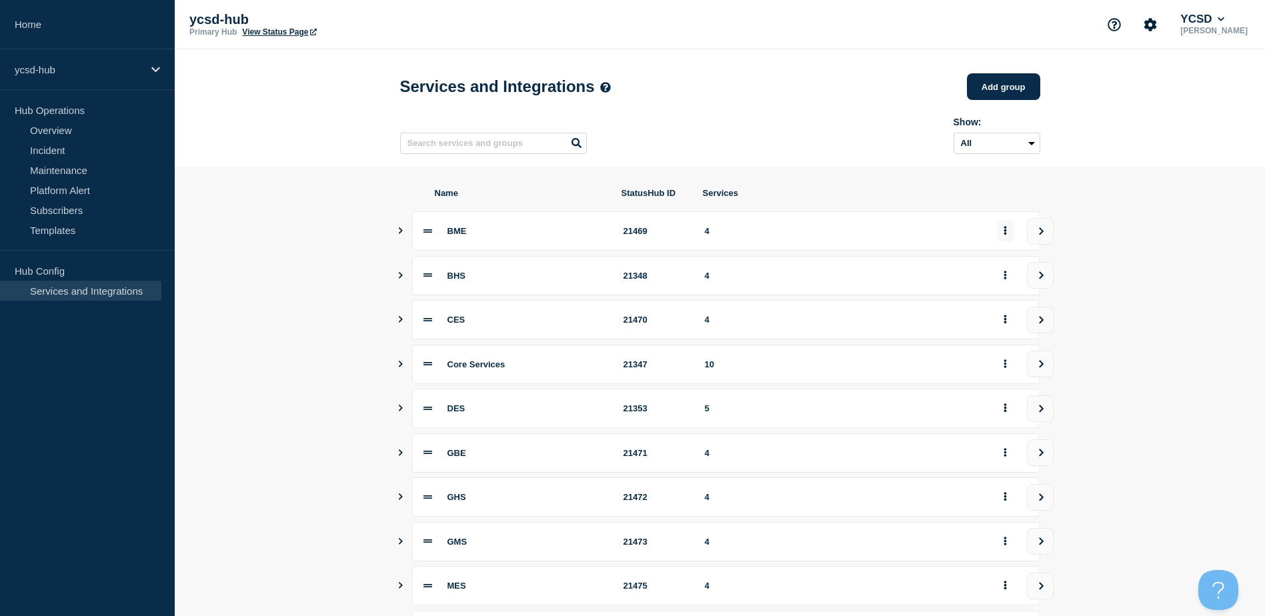
click at [1005, 235] on icon "group actions" at bounding box center [1005, 231] width 3 height 9
click at [1005, 233] on icon "group actions" at bounding box center [1005, 231] width 3 height 9
click at [1158, 235] on section "Name StatusHub ID Services BME 21469 4 BHS 21348 4 CES 21470 4 Core Services 21…" at bounding box center [720, 453] width 1091 height 573
click at [1005, 235] on icon "group actions" at bounding box center [1005, 231] width 3 height 9
click at [1122, 226] on section "Name StatusHub ID Services BME 21469 4 Edit Delete Move to Top Bottom Move to p…" at bounding box center [720, 453] width 1091 height 573
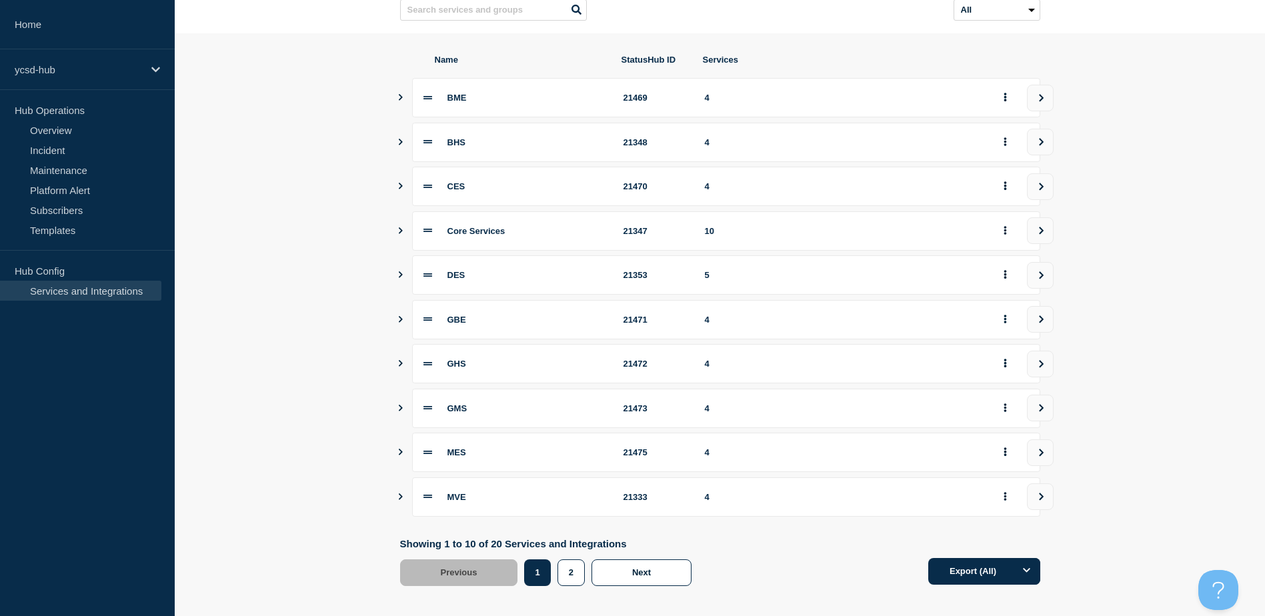
scroll to position [149, 0]
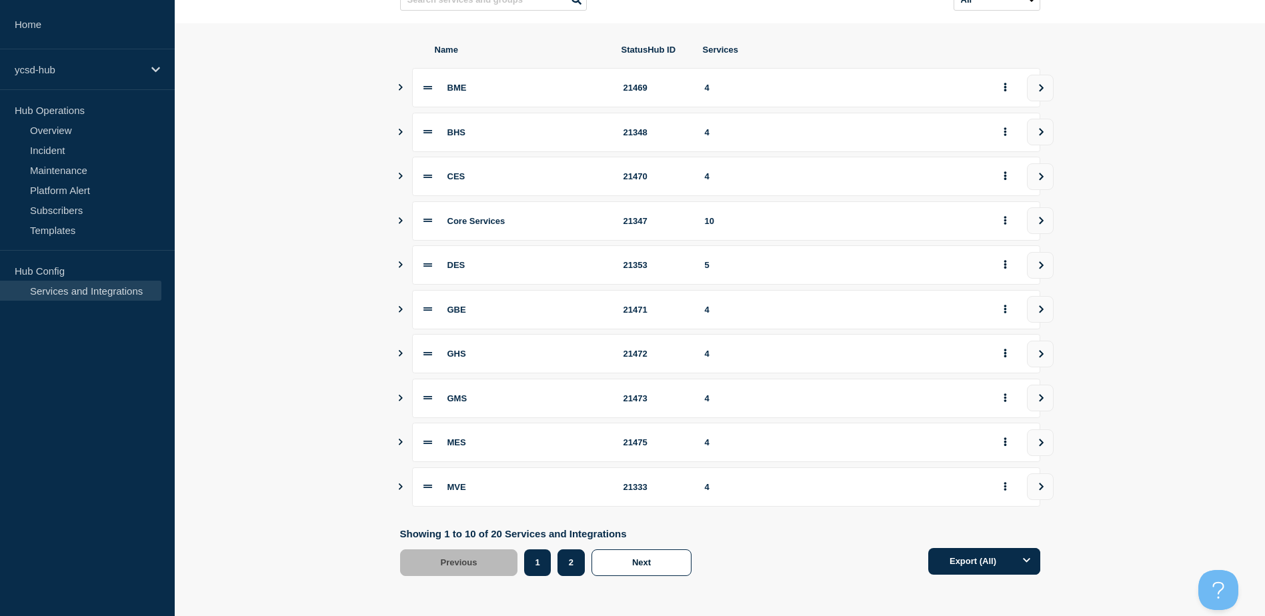
click at [570, 564] on button "2" at bounding box center [571, 563] width 27 height 27
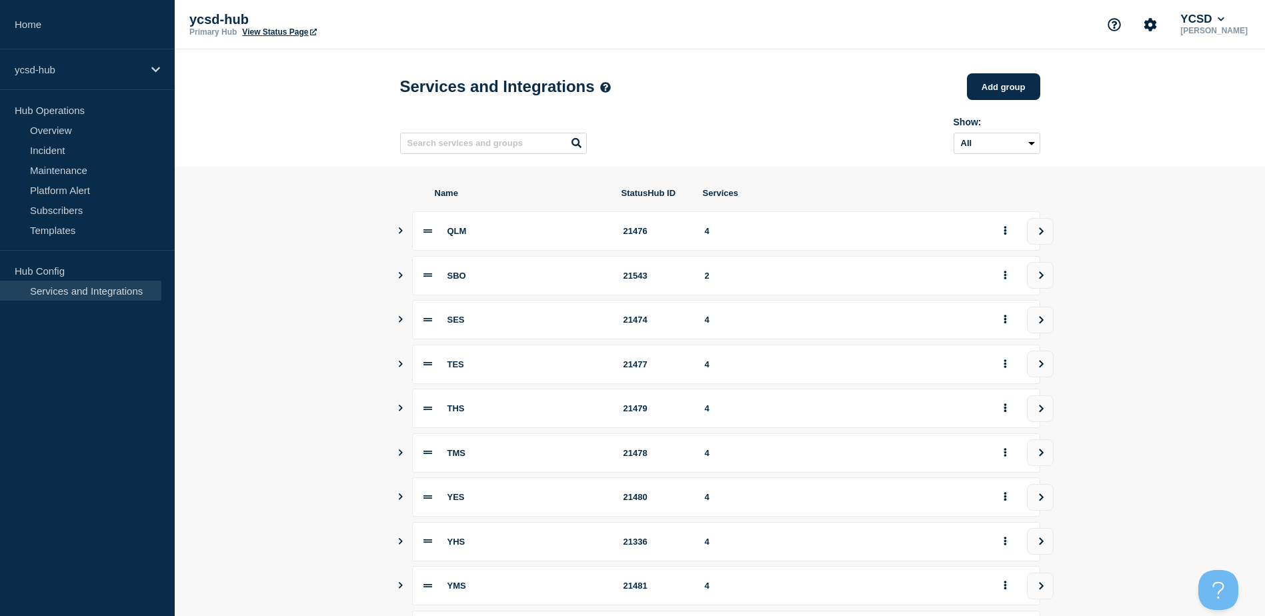
click at [400, 279] on icon "Show services" at bounding box center [400, 275] width 9 height 7
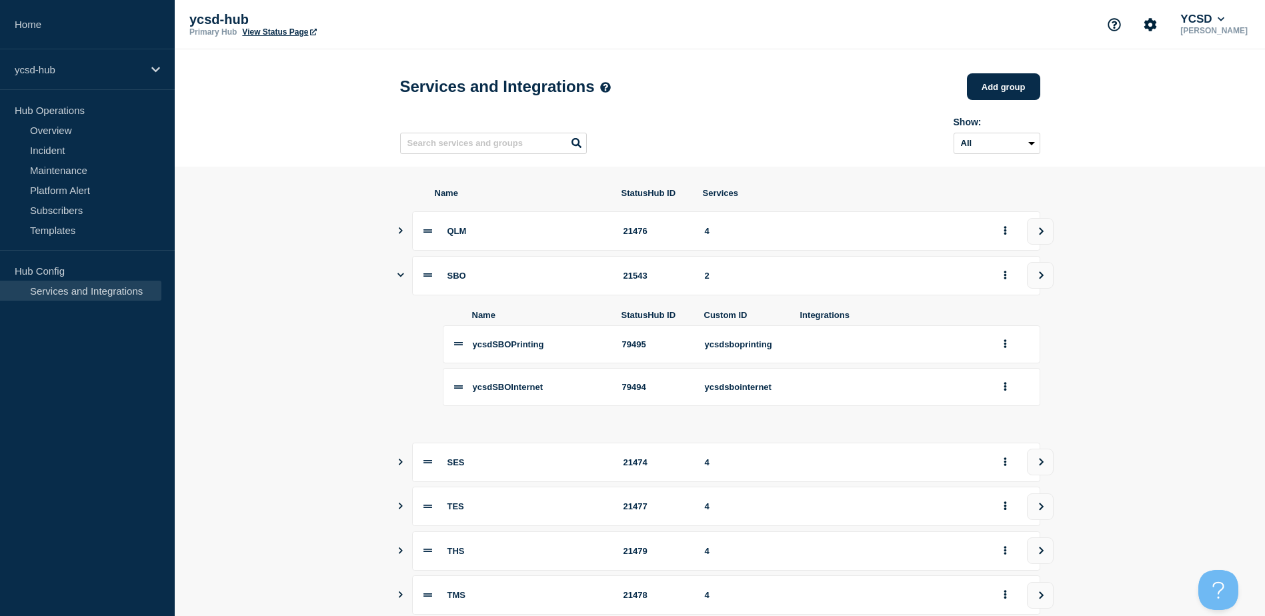
click at [400, 279] on icon "Show services" at bounding box center [401, 275] width 7 height 9
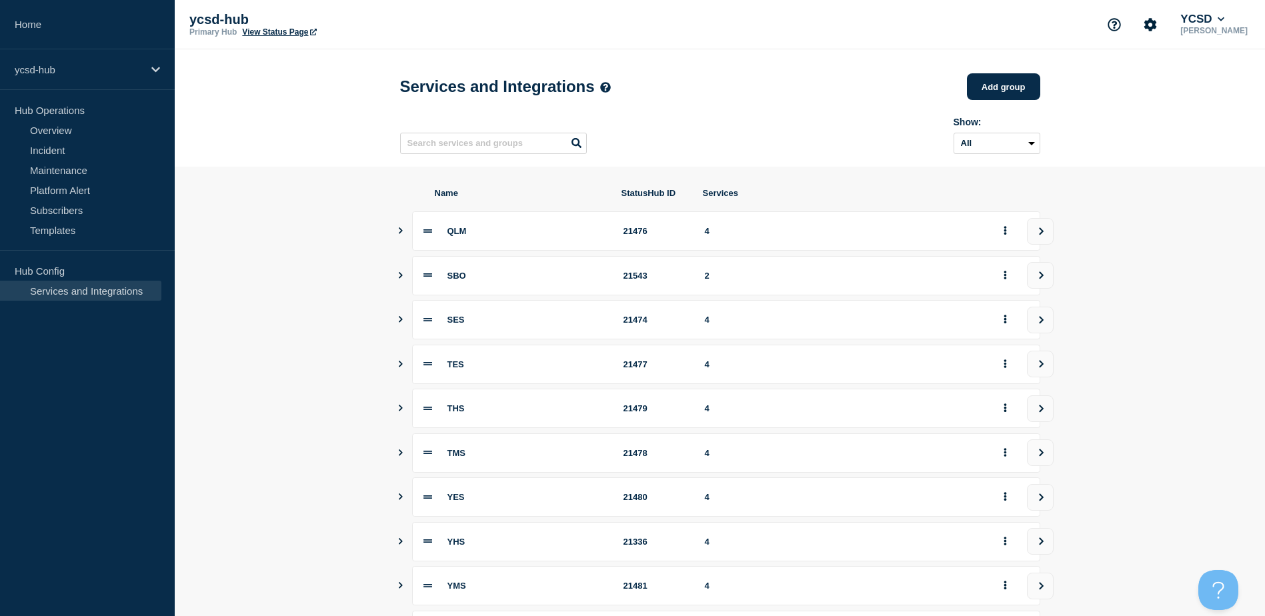
click at [402, 278] on icon "Show services" at bounding box center [400, 275] width 9 height 7
click at [400, 234] on icon "Show services" at bounding box center [400, 230] width 9 height 7
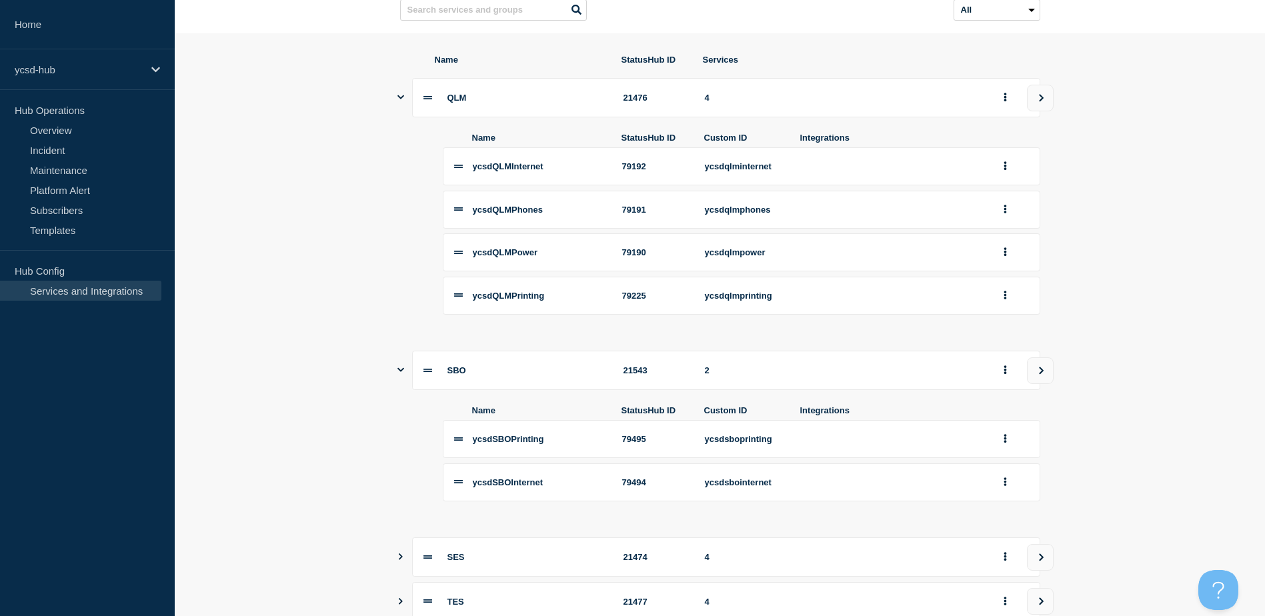
scroll to position [67, 0]
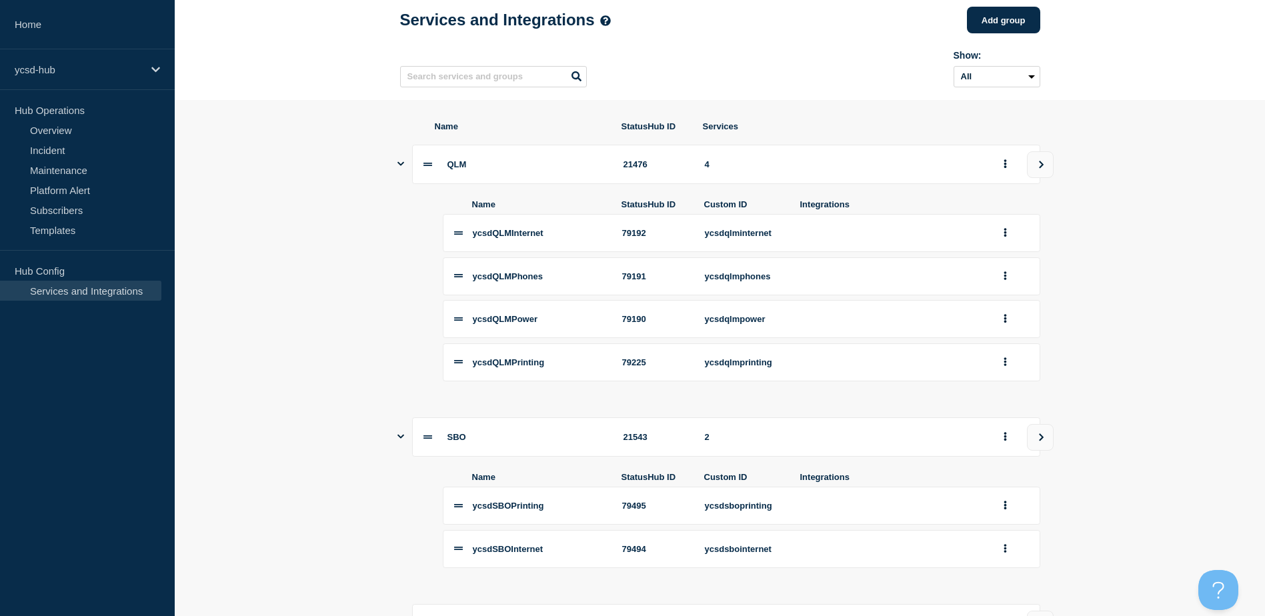
click at [404, 167] on icon "Show services" at bounding box center [401, 163] width 7 height 9
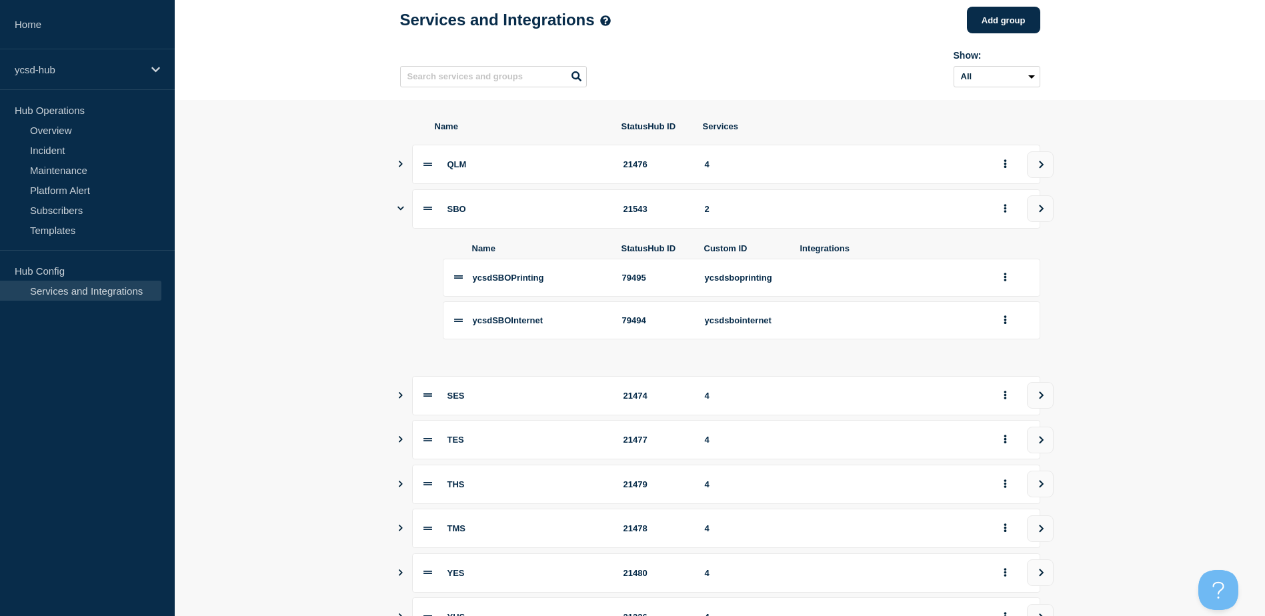
click at [404, 211] on icon "Show services" at bounding box center [401, 208] width 7 height 9
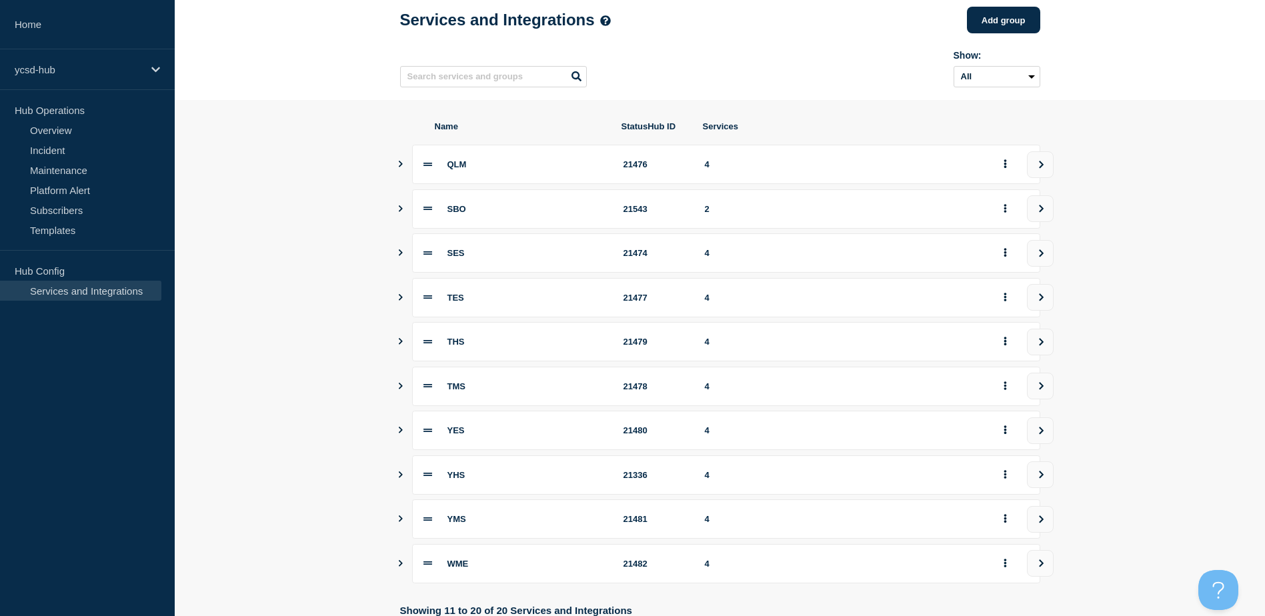
scroll to position [0, 0]
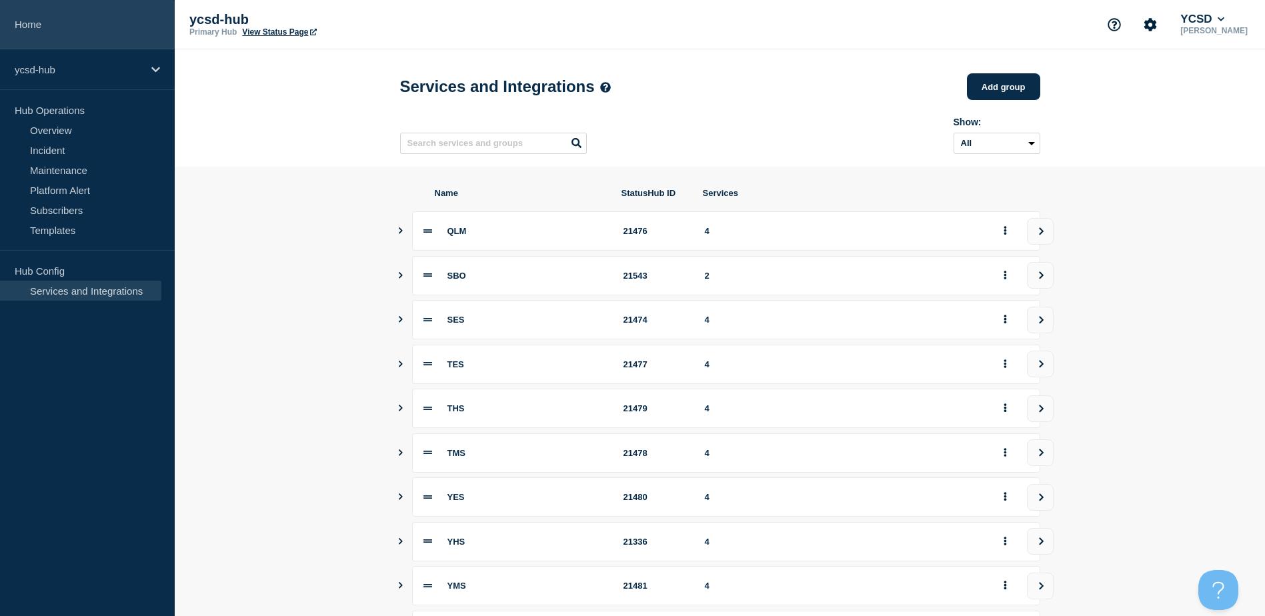
click at [70, 17] on link "Home" at bounding box center [87, 24] width 175 height 49
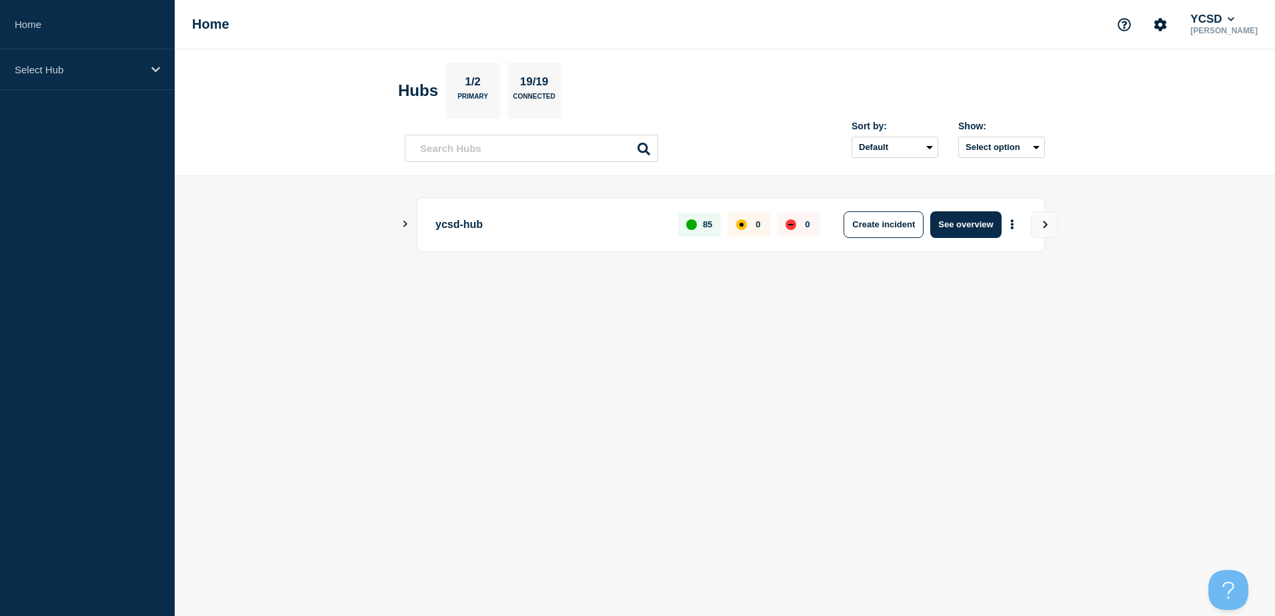
click at [402, 221] on icon "Show Connected Hubs" at bounding box center [405, 224] width 9 height 7
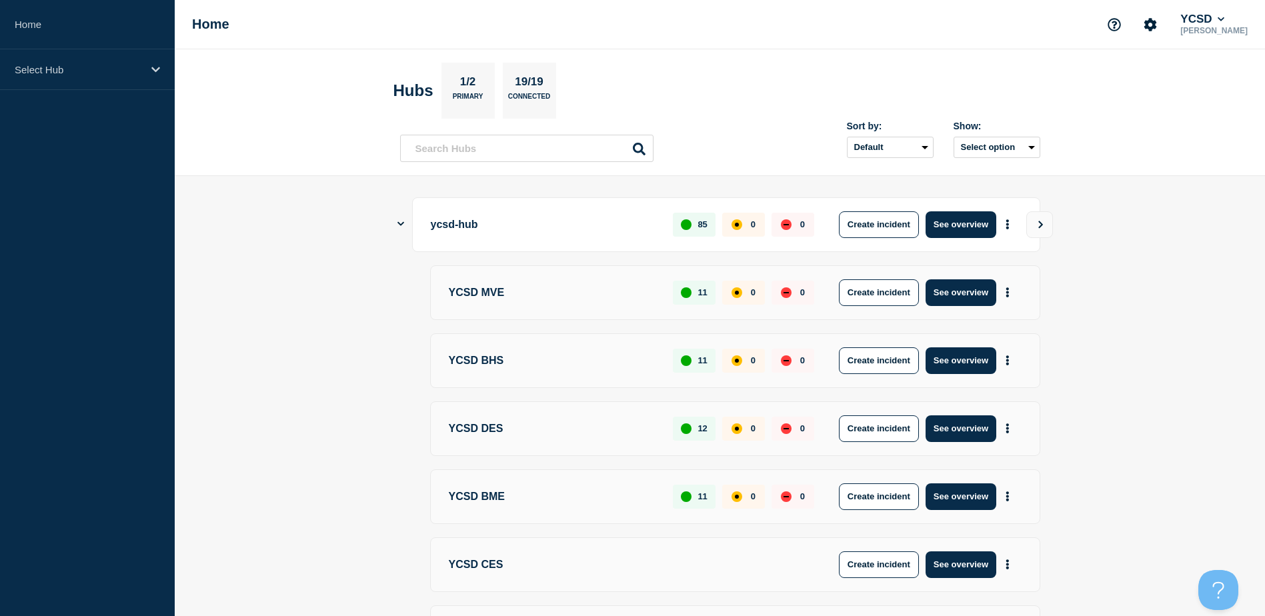
click at [402, 221] on icon "Show Connected Hubs" at bounding box center [401, 223] width 7 height 9
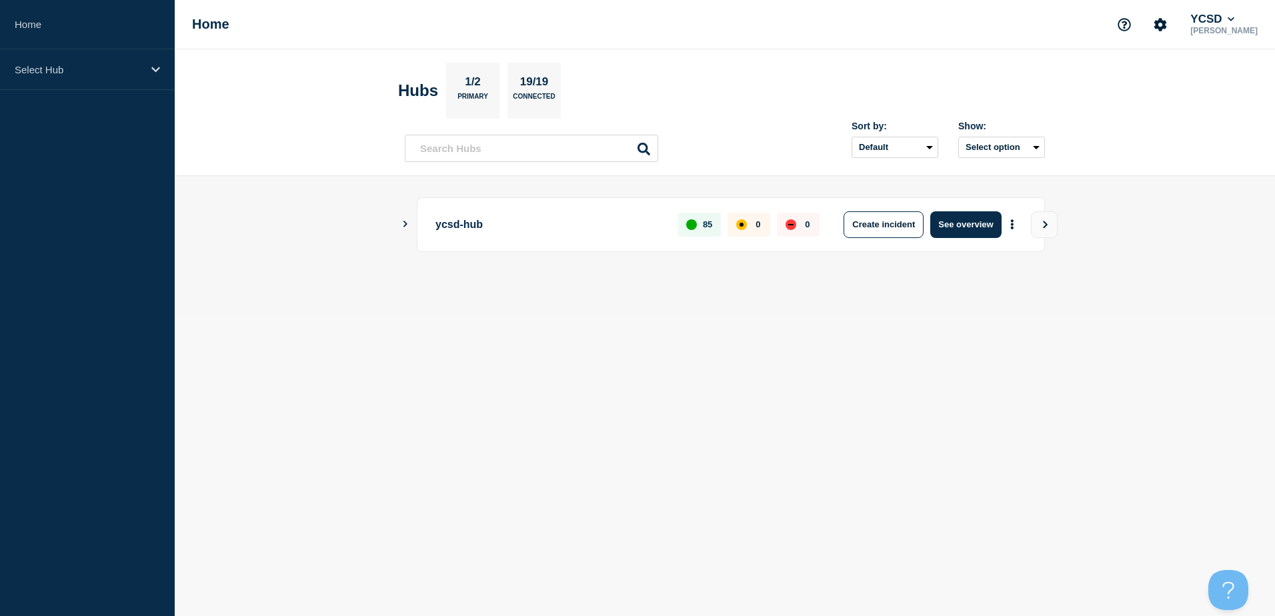
click at [402, 221] on icon "Show Connected Hubs" at bounding box center [405, 224] width 9 height 7
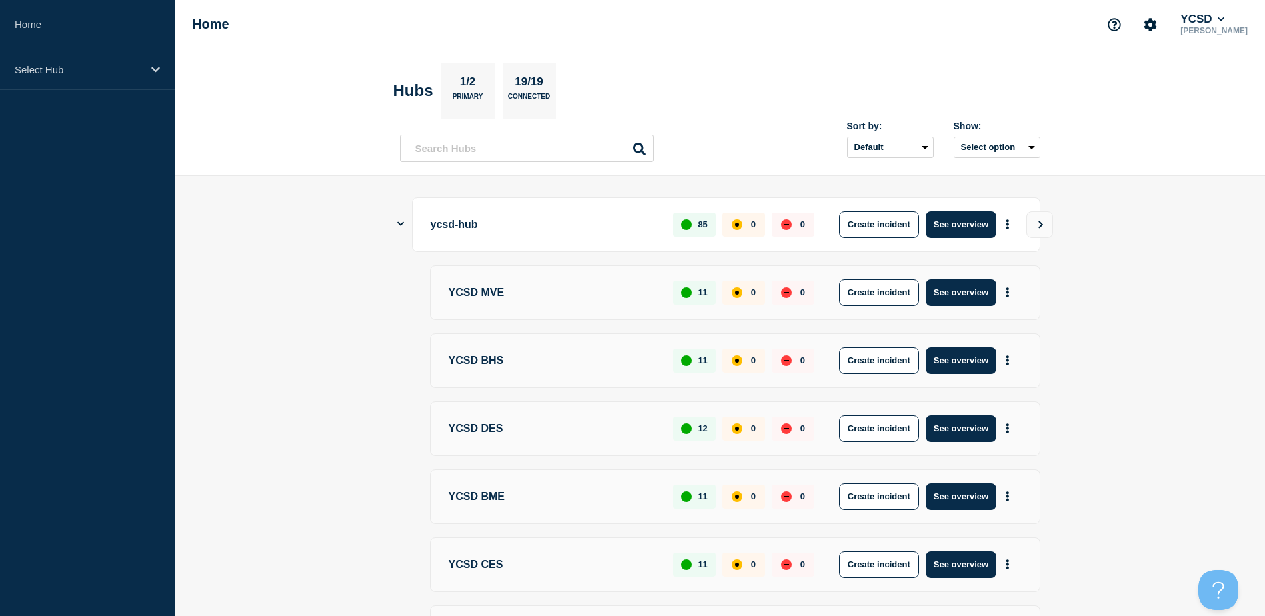
click at [396, 223] on main "ycsd-hub 85 0 0 Create incident See overview YCSD MVE 11 0 0 Create incident Se…" at bounding box center [720, 610] width 1091 height 869
click at [401, 221] on icon "Show Connected Hubs" at bounding box center [401, 223] width 7 height 9
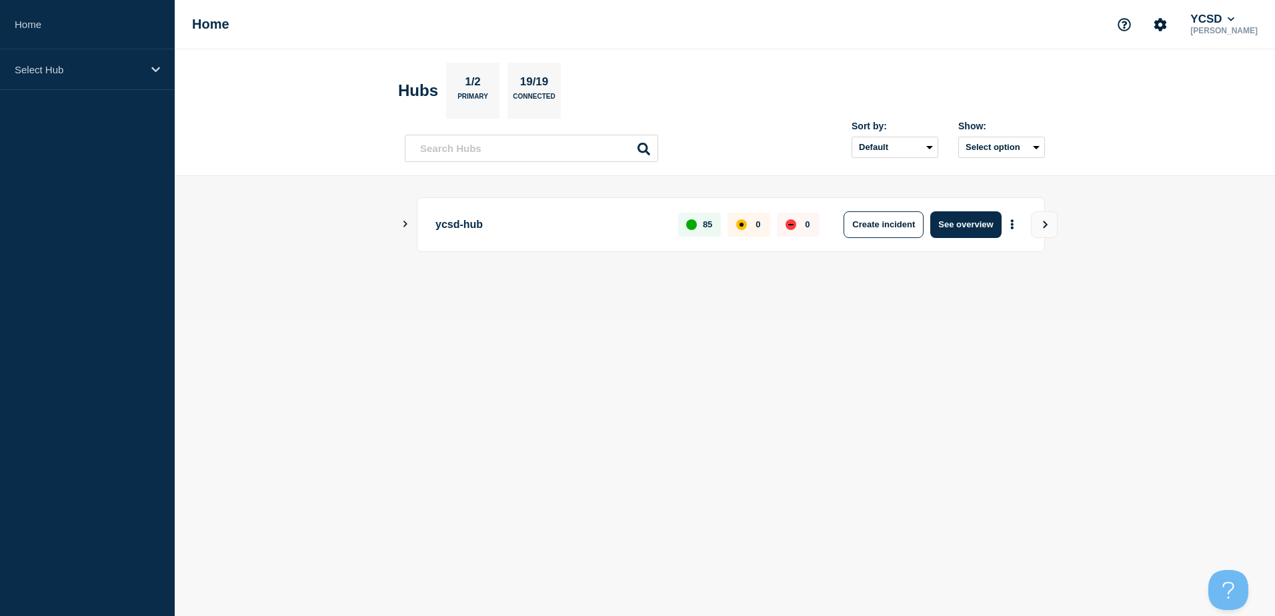
click at [414, 221] on div "ycsd-hub 85 0 0 Create incident See overview" at bounding box center [725, 224] width 640 height 55
click at [409, 225] on icon "Show Connected Hubs" at bounding box center [405, 224] width 9 height 7
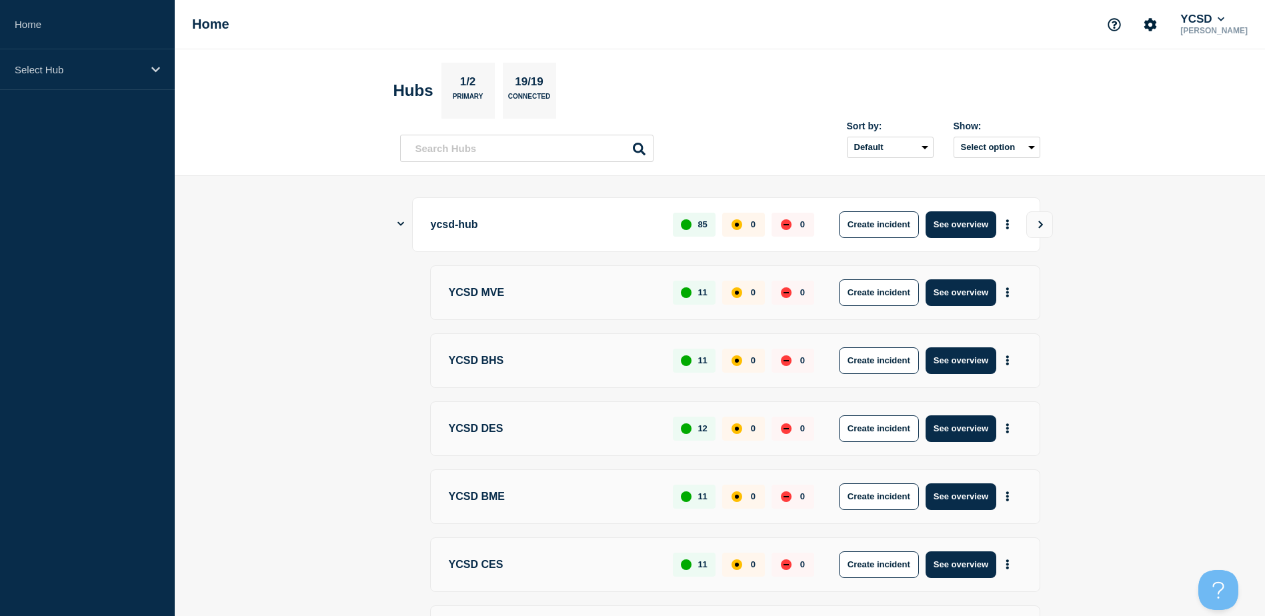
click at [404, 223] on icon "Show Connected Hubs" at bounding box center [401, 223] width 7 height 9
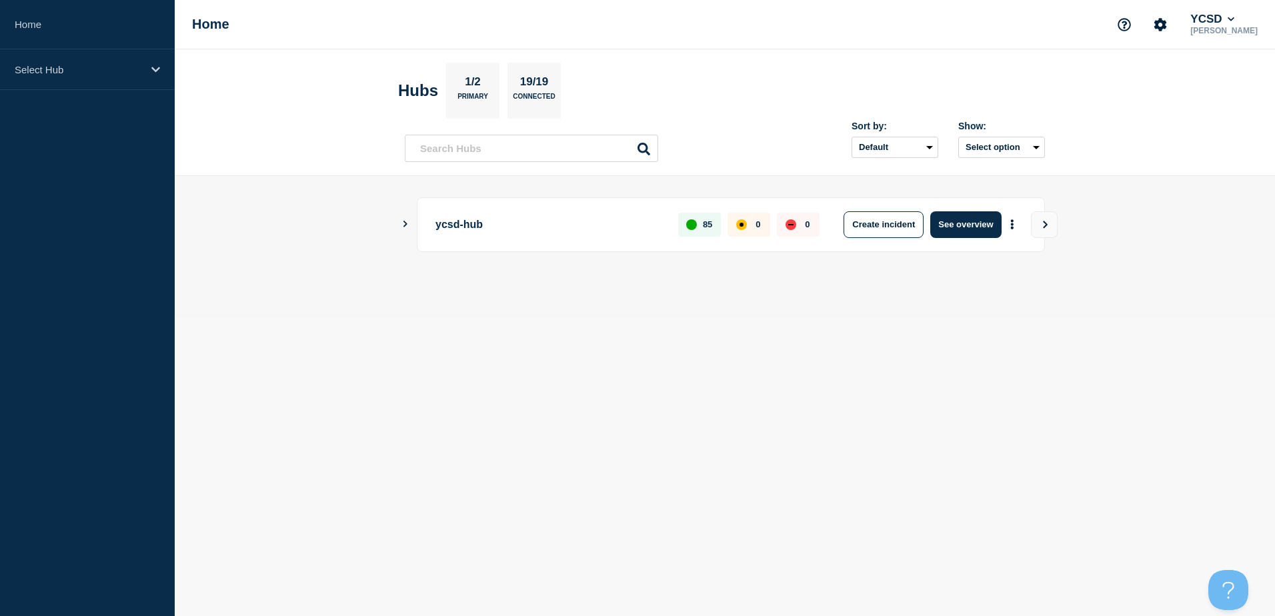
click at [403, 223] on icon "Show Connected Hubs" at bounding box center [405, 224] width 9 height 7
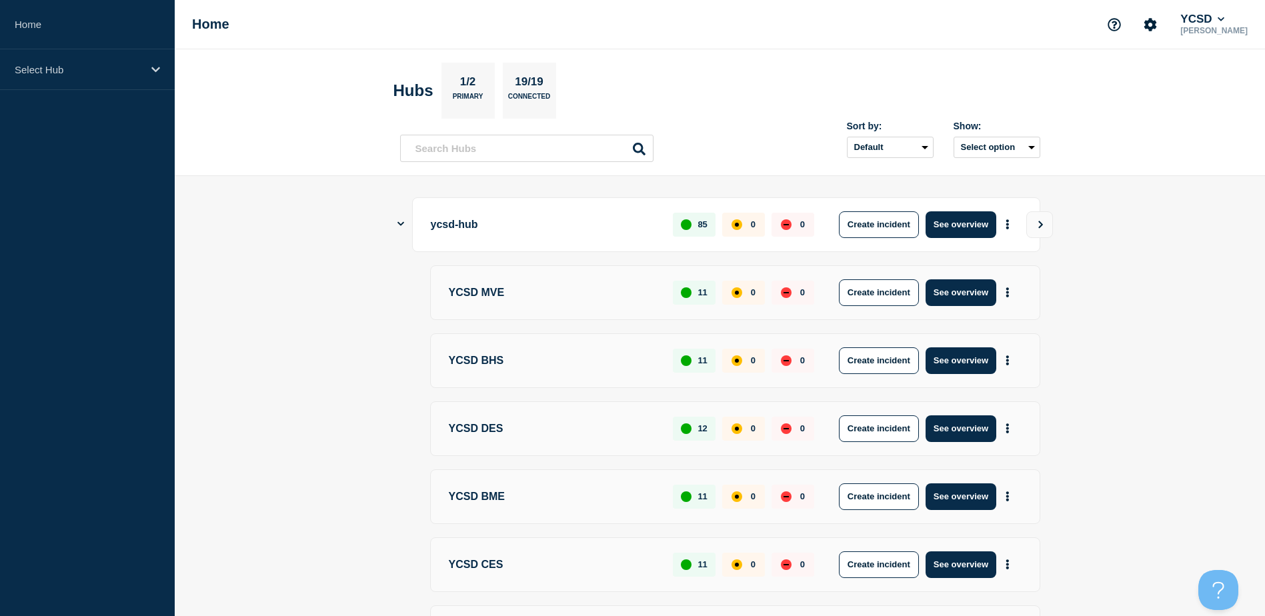
click at [403, 223] on icon "Show Connected Hubs" at bounding box center [401, 224] width 7 height 4
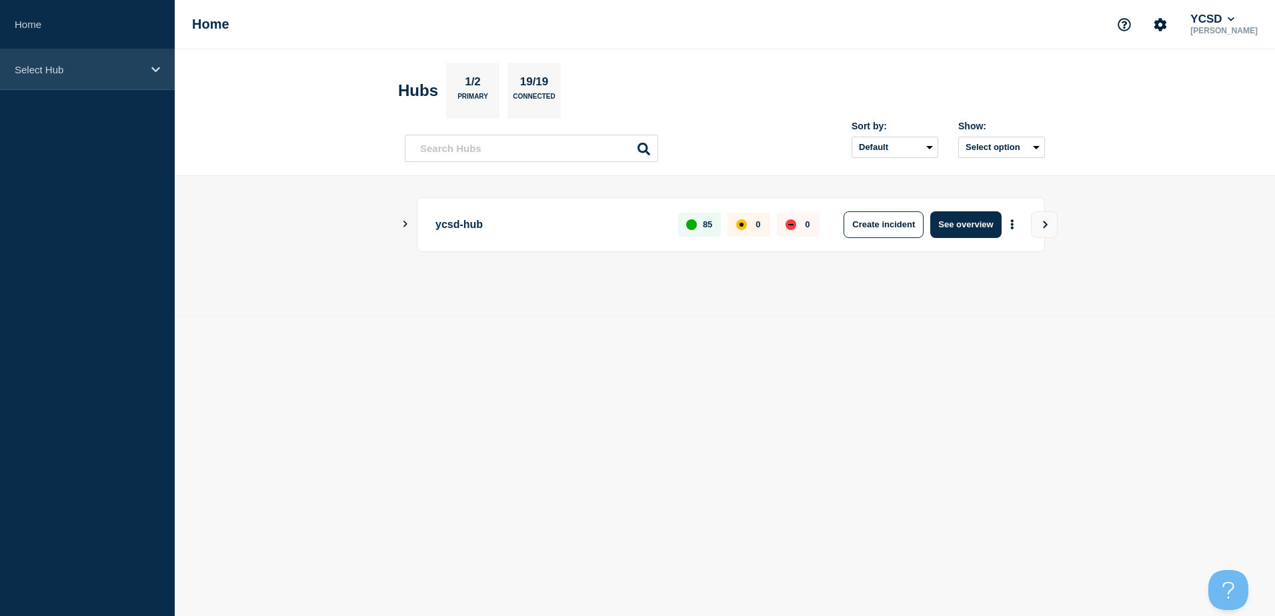
click at [73, 73] on p "Select Hub" at bounding box center [79, 69] width 128 height 11
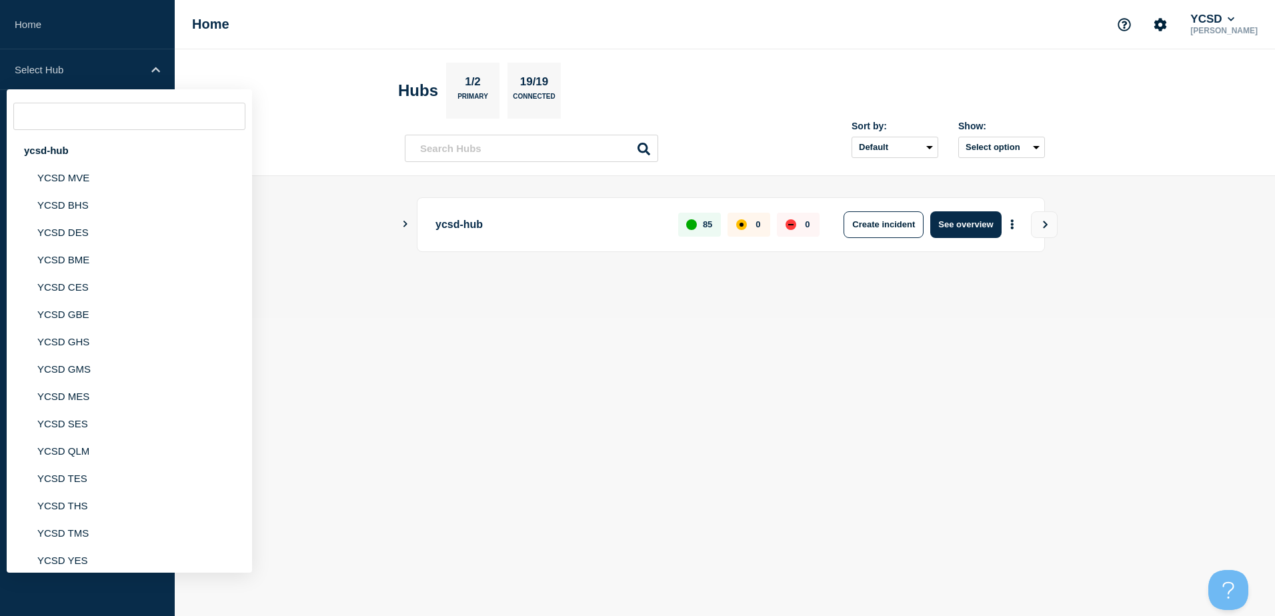
click at [299, 304] on main "ycsd-hub 85 0 0 Create incident See overview" at bounding box center [725, 247] width 1101 height 142
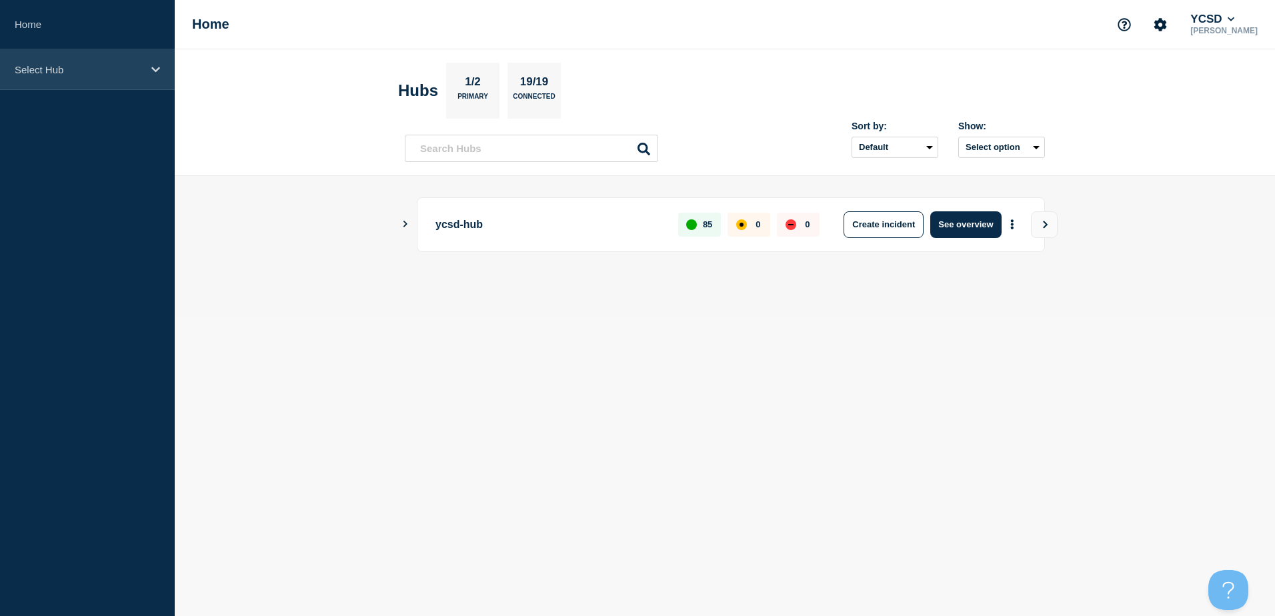
click at [120, 67] on p "Select Hub" at bounding box center [79, 69] width 128 height 11
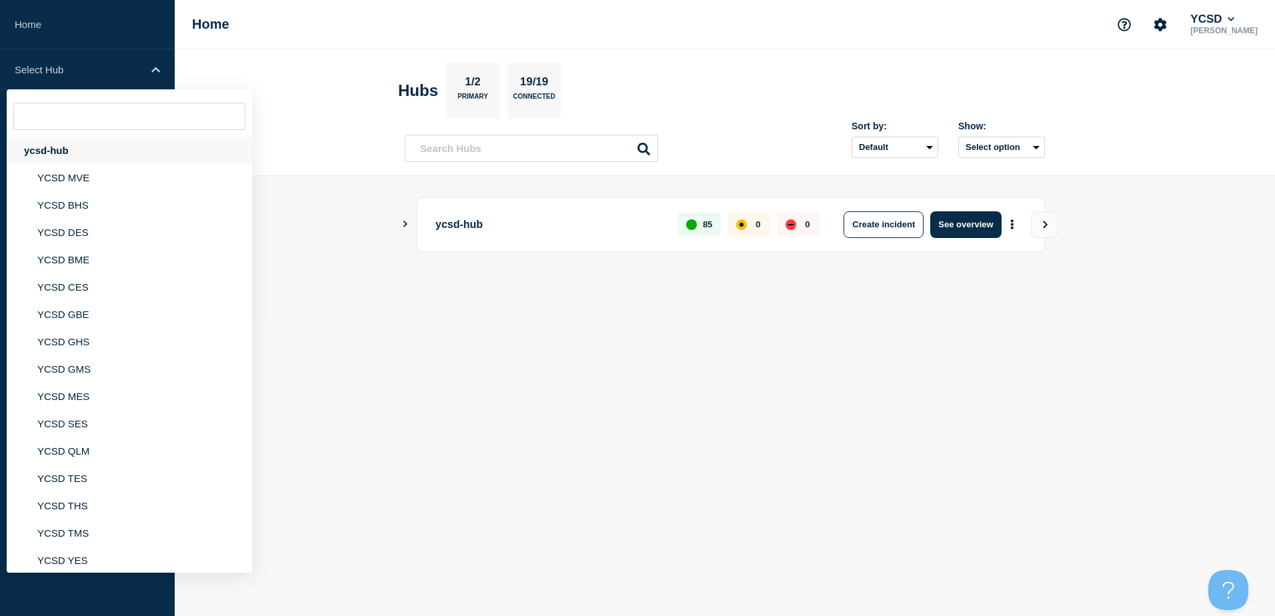
click at [85, 147] on div "ycsd-hub" at bounding box center [129, 150] width 245 height 27
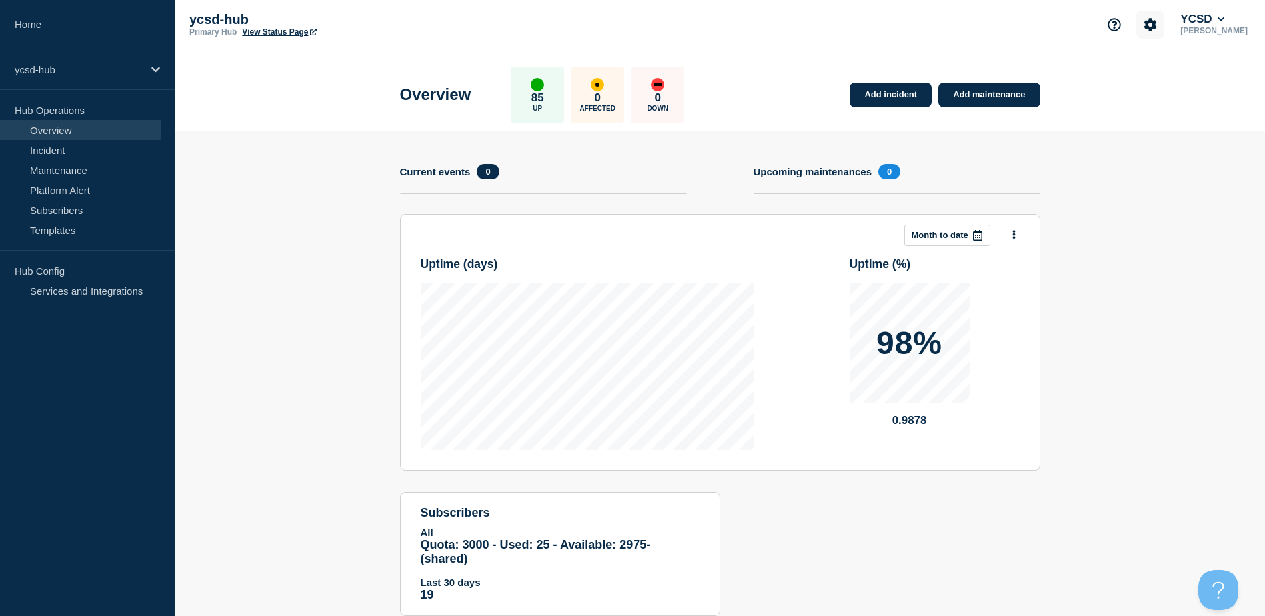
click at [1157, 22] on icon "Account settings" at bounding box center [1151, 24] width 13 height 13
click at [1215, 20] on button "YCSD" at bounding box center [1202, 19] width 49 height 13
click at [1213, 157] on link "API Key" at bounding box center [1209, 160] width 36 height 11
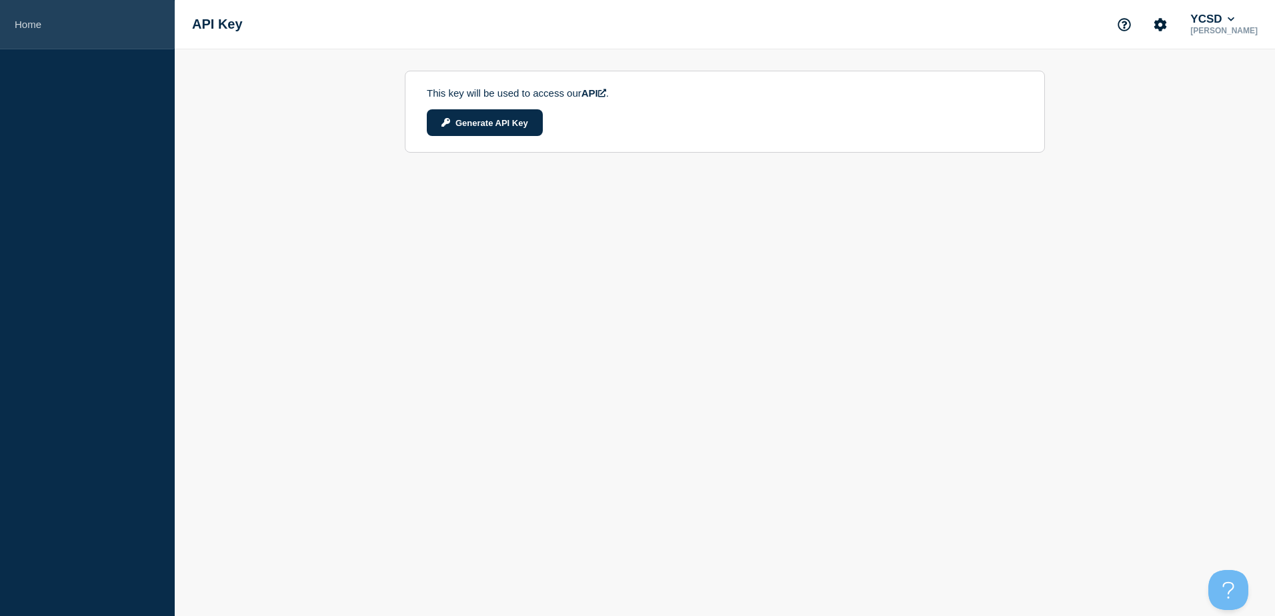
click at [33, 16] on link "Home" at bounding box center [87, 24] width 175 height 49
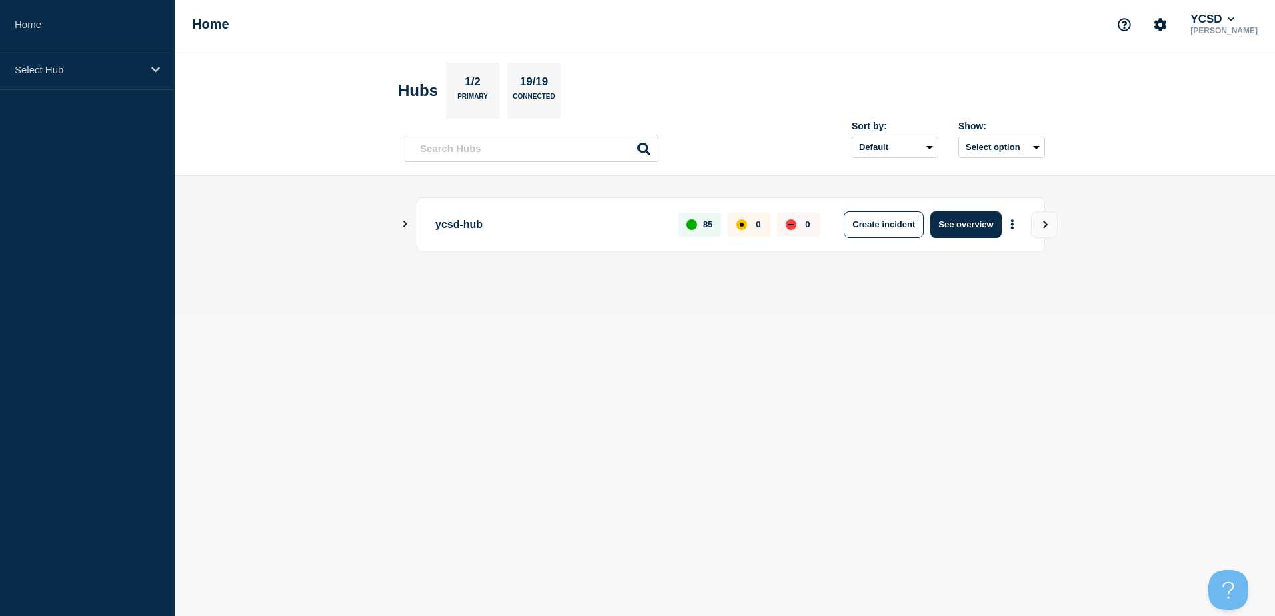
drag, startPoint x: 410, startPoint y: 231, endPoint x: 404, endPoint y: 222, distance: 10.8
click at [407, 226] on div "ycsd-hub 85 0 0 Create incident See overview" at bounding box center [725, 224] width 640 height 55
click at [402, 221] on icon "Show Connected Hubs" at bounding box center [405, 224] width 9 height 7
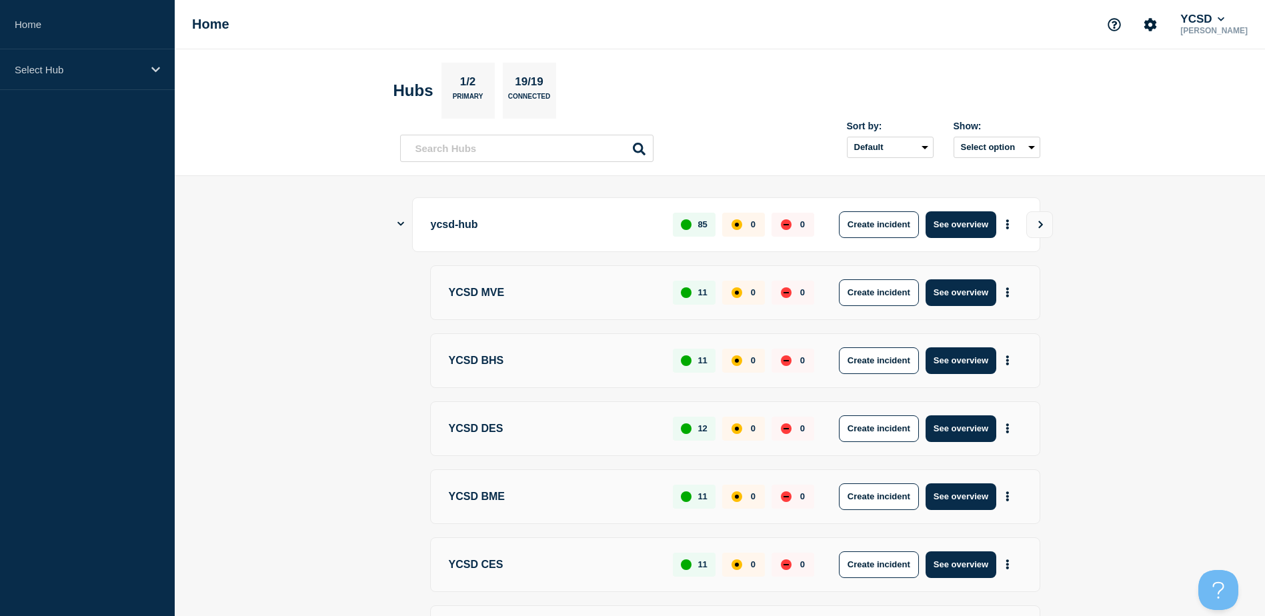
click at [396, 223] on main "ycsd-hub 85 0 0 Create incident See overview YCSD MVE 11 0 0 Create incident Se…" at bounding box center [720, 610] width 1091 height 869
click at [405, 220] on div "ycsd-hub 85 0 0 Create incident See overview" at bounding box center [720, 224] width 640 height 55
click at [398, 225] on icon "Show Connected Hubs" at bounding box center [401, 223] width 7 height 9
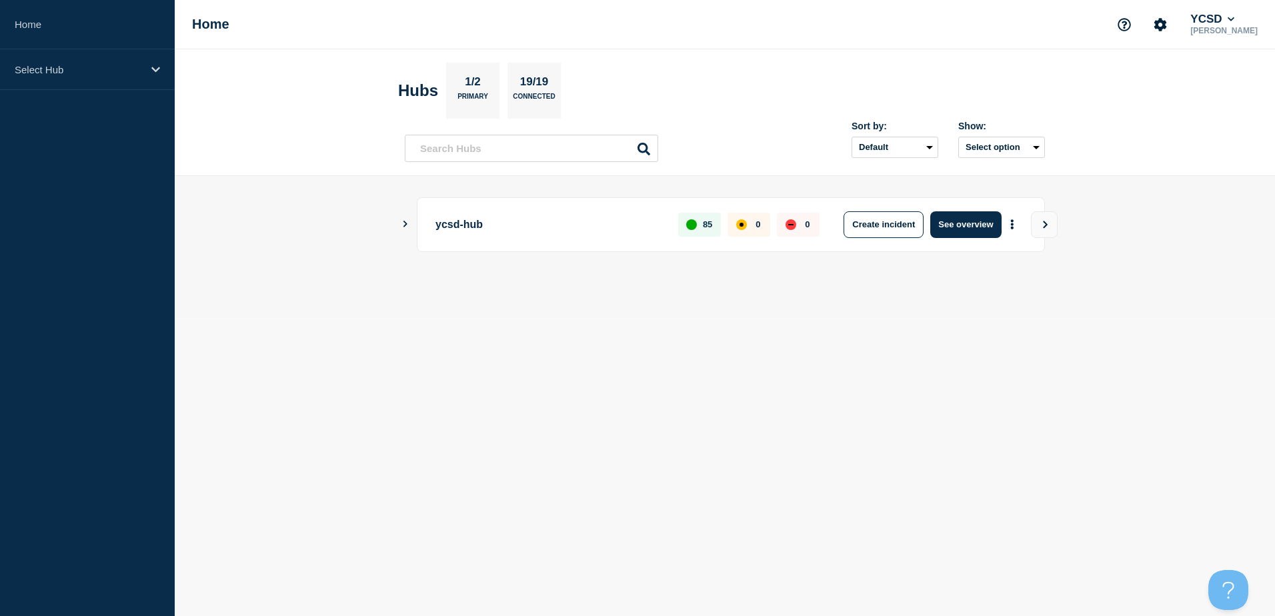
click at [635, 430] on body "Home Select Hub Home YCSD [PERSON_NAME] Hubs 1/2 Primary 19/19 Connected Sort b…" at bounding box center [637, 308] width 1275 height 616
click at [52, 21] on link "Home" at bounding box center [87, 24] width 175 height 49
